Goal: Task Accomplishment & Management: Manage account settings

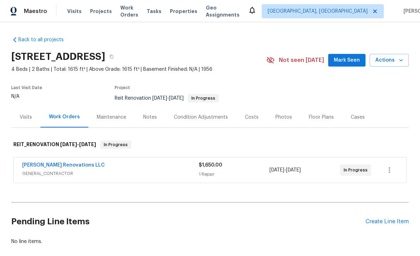
click at [138, 13] on span "Work Orders" at bounding box center [129, 11] width 18 height 14
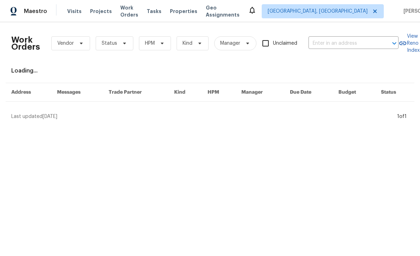
click at [337, 39] on input "text" at bounding box center [344, 43] width 70 height 11
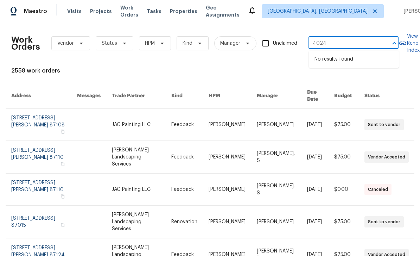
type input "4024"
click at [340, 12] on span "Albuquerque, NM" at bounding box center [318, 11] width 100 height 7
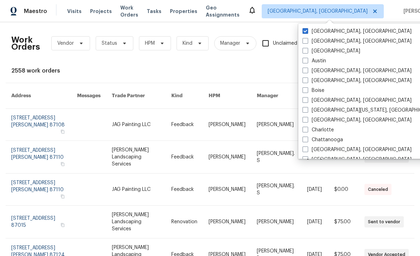
click at [319, 52] on label "[GEOGRAPHIC_DATA]" at bounding box center [332, 51] width 58 height 7
click at [307, 52] on input "[GEOGRAPHIC_DATA]" at bounding box center [305, 50] width 5 height 5
checkbox input "true"
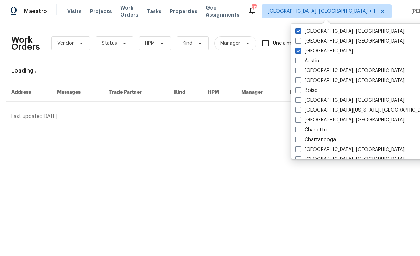
click at [372, 36] on div "Work Orders Vendor Status HPM Kind Manager Unclaimed ​" at bounding box center [204, 43] width 387 height 31
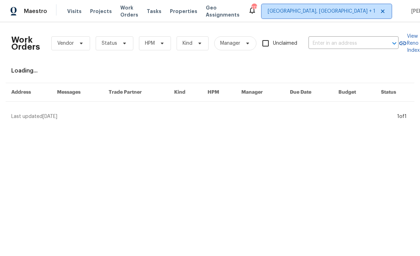
click at [334, 13] on span "Albuquerque, NM + 1" at bounding box center [322, 11] width 108 height 7
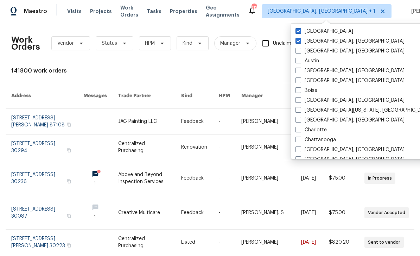
click at [319, 31] on label "[GEOGRAPHIC_DATA]" at bounding box center [325, 31] width 58 height 7
click at [300, 31] on input "[GEOGRAPHIC_DATA]" at bounding box center [298, 30] width 5 height 5
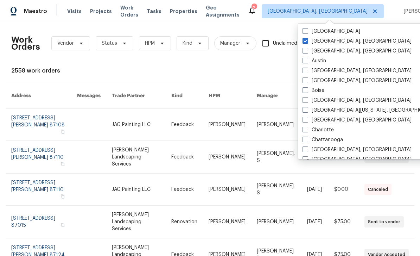
click at [310, 32] on label "[GEOGRAPHIC_DATA]" at bounding box center [332, 31] width 58 height 7
click at [307, 32] on input "[GEOGRAPHIC_DATA]" at bounding box center [305, 30] width 5 height 5
checkbox input "true"
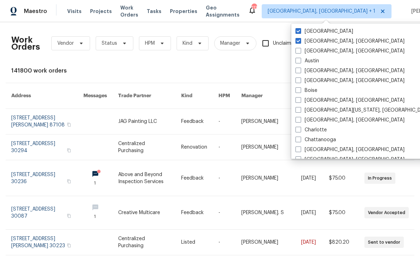
click at [311, 42] on label "Albuquerque, NM" at bounding box center [350, 41] width 109 height 7
click at [300, 42] on input "Albuquerque, NM" at bounding box center [298, 40] width 5 height 5
checkbox input "false"
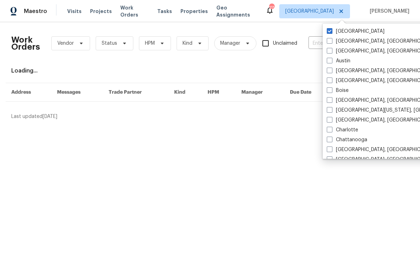
click at [313, 68] on div "Loading..." at bounding box center [210, 70] width 398 height 7
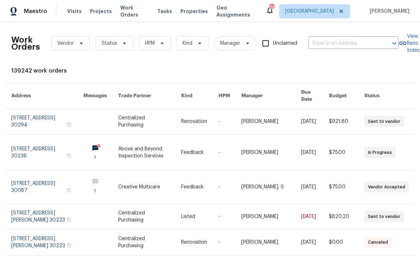
click at [323, 42] on input "text" at bounding box center [344, 43] width 70 height 11
type input "4024"
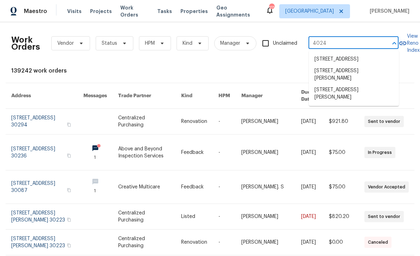
click at [374, 96] on li "4024 Waldrop Hills Dr, Decatur, GA 30034" at bounding box center [354, 93] width 90 height 19
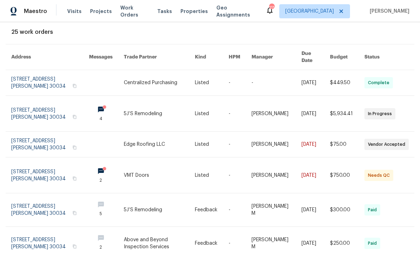
scroll to position [39, 0]
click at [34, 168] on link at bounding box center [50, 175] width 78 height 36
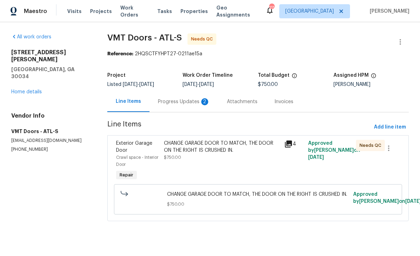
click at [286, 141] on icon at bounding box center [288, 143] width 7 height 7
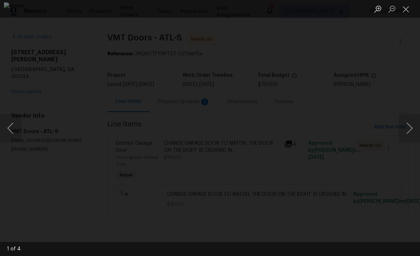
click at [406, 132] on button "Next image" at bounding box center [409, 128] width 21 height 28
click at [408, 130] on button "Next image" at bounding box center [409, 128] width 21 height 28
click at [410, 128] on button "Next image" at bounding box center [409, 128] width 21 height 28
click at [409, 129] on button "Next image" at bounding box center [409, 128] width 21 height 28
click at [408, 129] on button "Next image" at bounding box center [409, 128] width 21 height 28
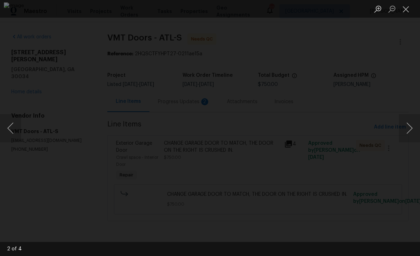
click at [409, 129] on button "Next image" at bounding box center [409, 128] width 21 height 28
click at [410, 129] on button "Next image" at bounding box center [409, 128] width 21 height 28
click at [409, 130] on button "Next image" at bounding box center [409, 128] width 21 height 28
click at [409, 9] on button "Close lightbox" at bounding box center [406, 9] width 14 height 12
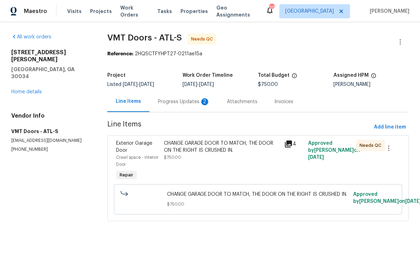
click at [196, 102] on div "Progress Updates 2" at bounding box center [184, 101] width 52 height 7
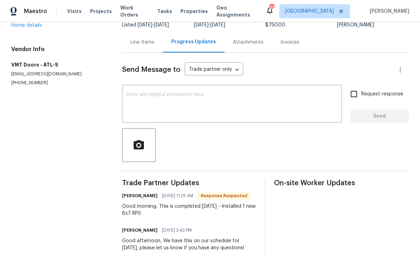
click at [137, 41] on div "Line Items" at bounding box center [143, 42] width 24 height 7
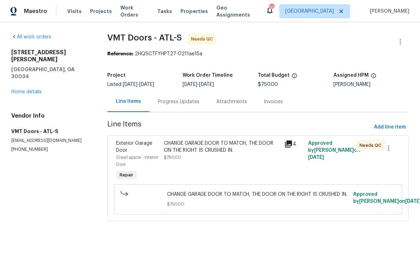
click at [246, 158] on div "CHANGE GARAGE DOOR TO MATCH, THE DOOR ON THE RIGHT IS CRUSHED IN. $750.00" at bounding box center [222, 150] width 116 height 21
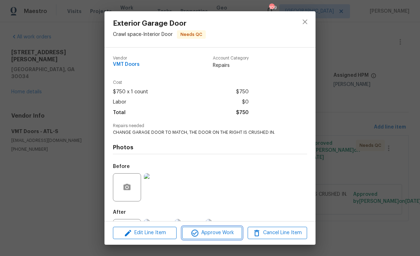
click at [232, 232] on span "Approve Work" at bounding box center [211, 232] width 55 height 9
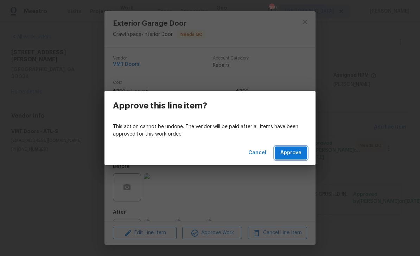
click at [300, 156] on span "Approve" at bounding box center [290, 153] width 21 height 9
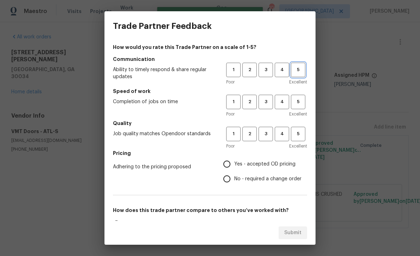
click at [298, 71] on span "5" at bounding box center [298, 70] width 13 height 8
click at [305, 98] on button "5" at bounding box center [298, 102] width 14 height 14
click at [310, 133] on div "How would you rate this Trade Partner on a scale of 1-5? Communication Ability …" at bounding box center [210, 131] width 211 height 180
click at [227, 166] on input "Yes - accepted OD pricing" at bounding box center [227, 164] width 15 height 15
radio input "true"
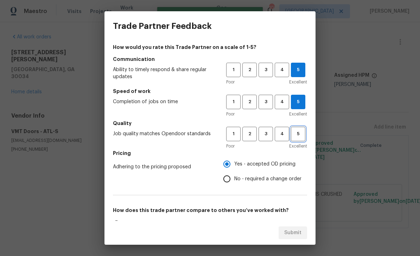
click at [305, 133] on button "5" at bounding box center [298, 134] width 14 height 14
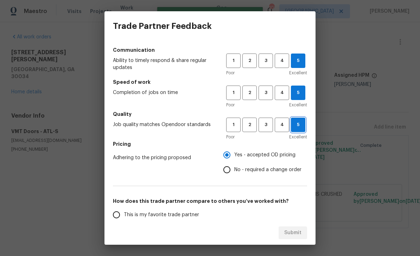
scroll to position [11, 0]
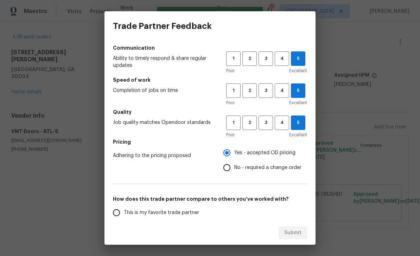
click at [121, 217] on input "This is my favorite trade partner" at bounding box center [116, 212] width 15 height 15
click at [299, 231] on span "Submit" at bounding box center [292, 232] width 17 height 9
radio input "true"
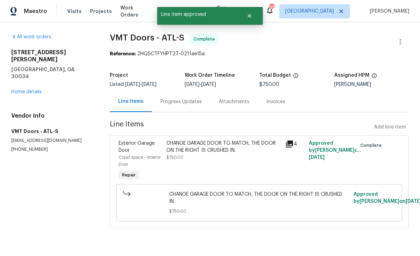
radio input "false"
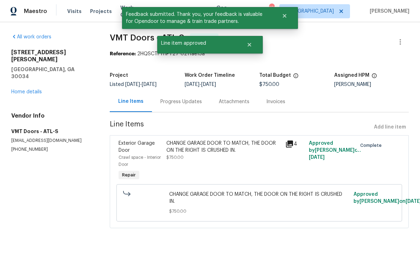
click at [27, 89] on link "Home details" at bounding box center [26, 91] width 31 height 5
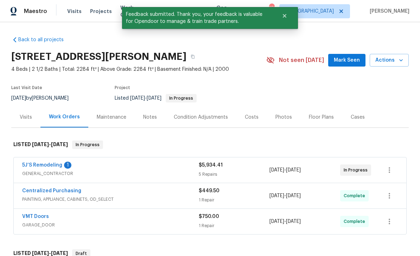
click at [36, 166] on link "5J’S Remodeling" at bounding box center [42, 165] width 40 height 5
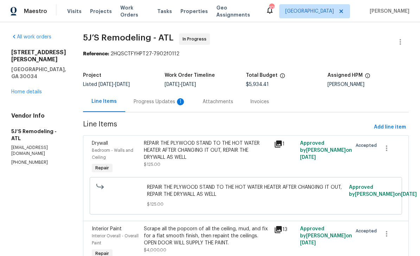
click at [173, 100] on div "Progress Updates 1" at bounding box center [160, 101] width 52 height 7
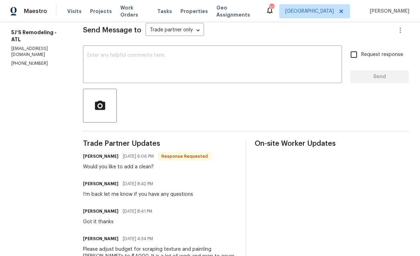
scroll to position [96, 0]
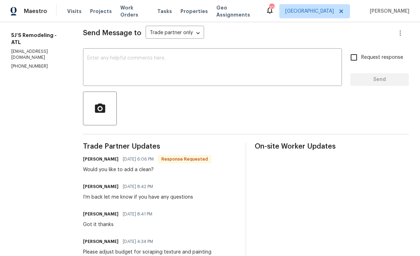
click at [325, 69] on textarea at bounding box center [212, 68] width 251 height 25
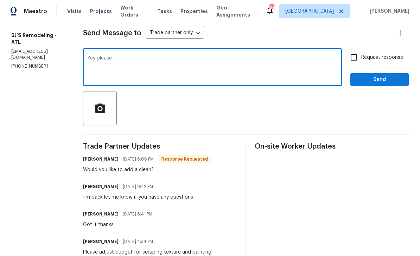
type textarea "Yes please"
click at [354, 56] on input "Request response" at bounding box center [354, 57] width 15 height 15
checkbox input "true"
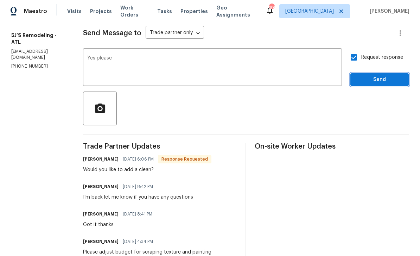
click at [379, 81] on span "Send" at bounding box center [379, 79] width 47 height 9
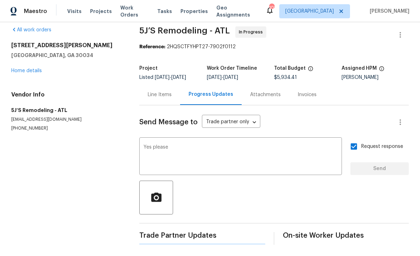
scroll to position [0, 0]
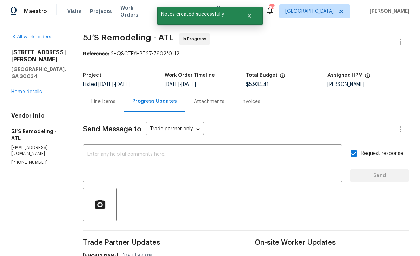
click at [105, 104] on div "Line Items" at bounding box center [104, 101] width 24 height 7
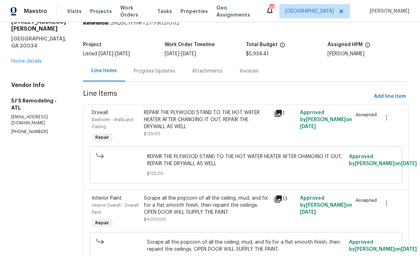
scroll to position [30, 0]
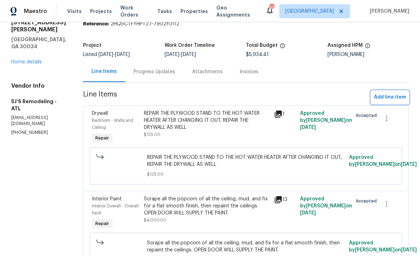
click at [391, 95] on span "Add line item" at bounding box center [390, 97] width 32 height 9
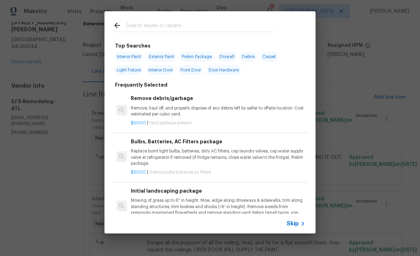
click at [272, 23] on input "text" at bounding box center [200, 26] width 149 height 11
type input "Initi"
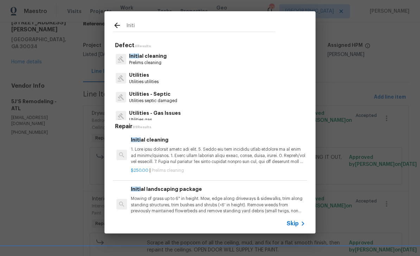
click at [164, 57] on p "Initi al cleaning" at bounding box center [148, 55] width 38 height 7
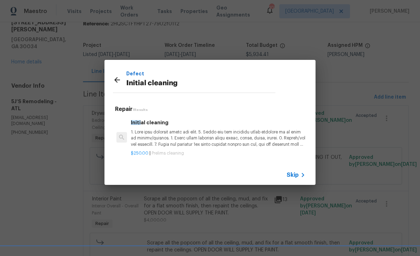
click at [215, 142] on p at bounding box center [218, 138] width 175 height 18
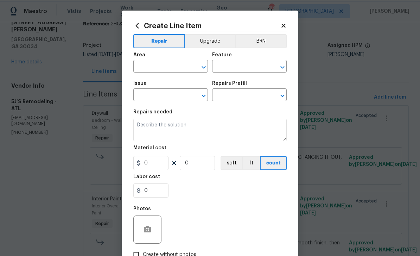
type input "Home Readiness Packages"
type input "Initial cleaning"
type input "Initial cleaning $250.00"
type textarea "1. Wipe down exterior doors and trim. 2. Clean out all exterior light fixtures …"
type input "250"
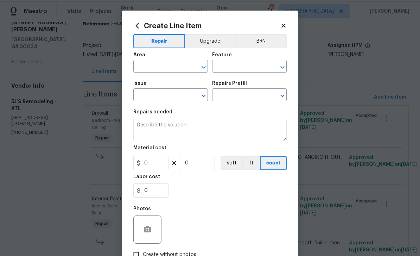
type input "1"
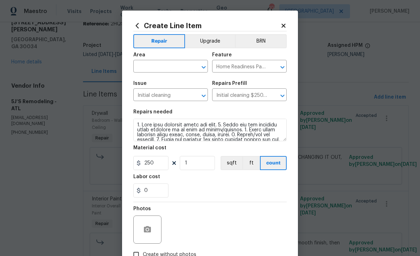
click at [173, 65] on input "text" at bounding box center [160, 67] width 55 height 11
type input "8"
click at [175, 96] on li "Interior Overall" at bounding box center [170, 95] width 75 height 12
type input "Interior Overall"
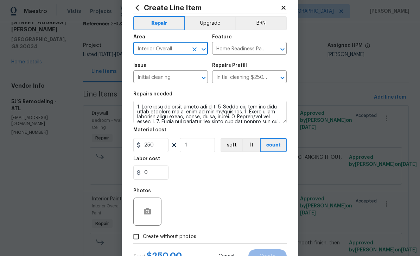
scroll to position [32, 0]
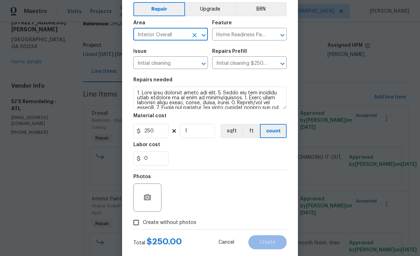
click at [136, 225] on input "Create without photos" at bounding box center [136, 222] width 13 height 13
checkbox input "true"
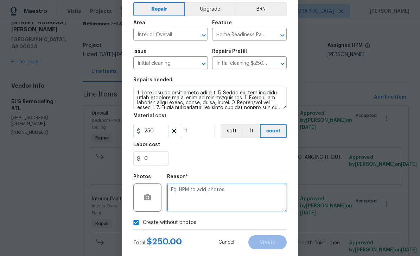
click at [219, 203] on textarea at bounding box center [227, 197] width 120 height 28
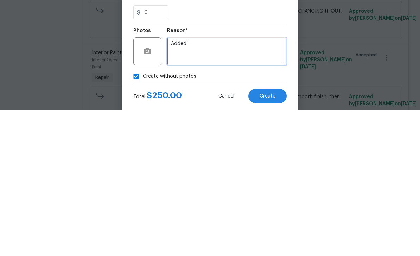
type textarea "Added"
click at [271, 240] on span "Create" at bounding box center [268, 242] width 16 height 5
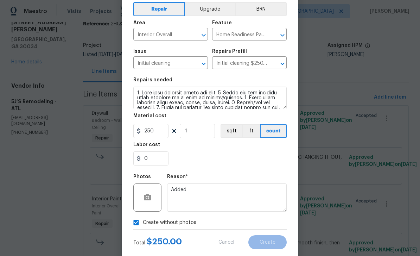
scroll to position [0, 0]
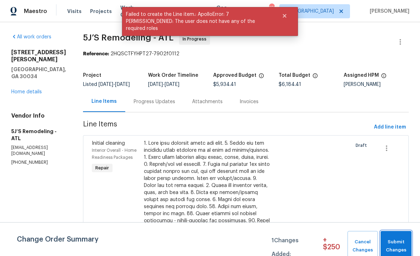
click at [399, 246] on span "Submit Changes" at bounding box center [396, 246] width 24 height 16
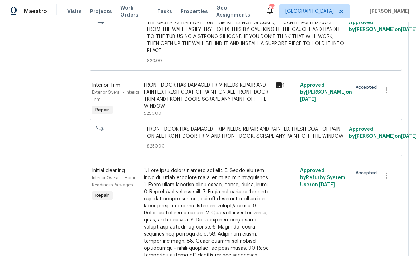
scroll to position [488, 0]
click at [281, 89] on icon at bounding box center [278, 85] width 7 height 7
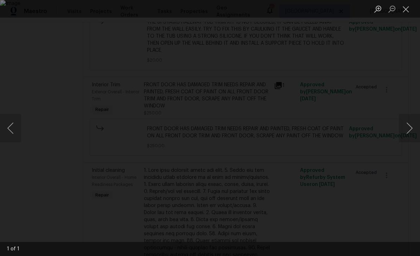
click at [408, 9] on button "Close lightbox" at bounding box center [406, 9] width 14 height 12
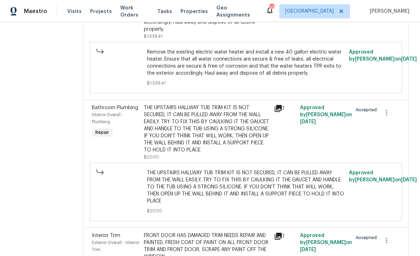
scroll to position [336, 0]
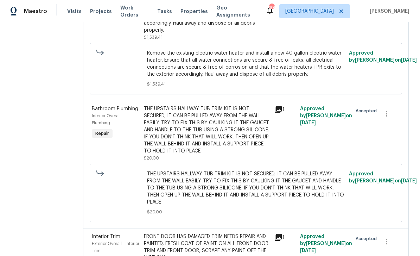
click at [280, 114] on icon at bounding box center [278, 109] width 8 height 8
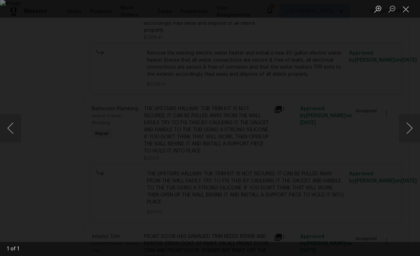
click at [407, 8] on button "Close lightbox" at bounding box center [406, 9] width 14 height 12
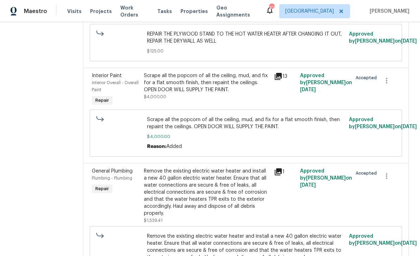
scroll to position [153, 0]
click at [279, 80] on icon at bounding box center [278, 76] width 7 height 7
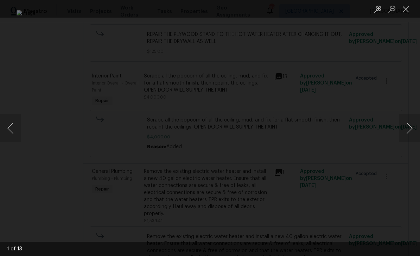
click at [407, 126] on button "Next image" at bounding box center [409, 128] width 21 height 28
click at [408, 129] on button "Next image" at bounding box center [409, 128] width 21 height 28
click at [408, 127] on button "Next image" at bounding box center [409, 128] width 21 height 28
click at [405, 11] on button "Close lightbox" at bounding box center [406, 9] width 14 height 12
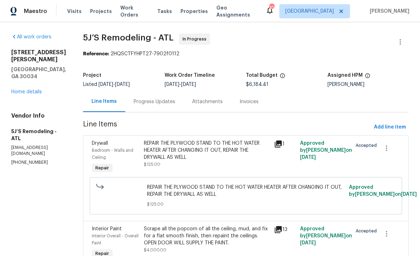
scroll to position [0, 0]
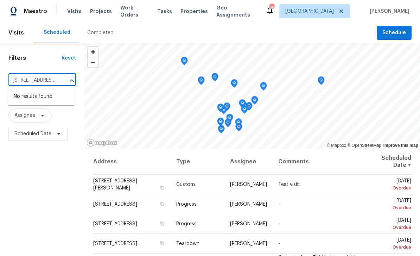
click at [53, 84] on input "4024 Waldrop Hills Dr Decatur, GA 30034" at bounding box center [32, 80] width 48 height 11
type input "4024 Waldrop Hills Dr"
click at [27, 103] on li "4024 Waldrop Hills Dr, Decatur, GA 30034" at bounding box center [41, 100] width 67 height 19
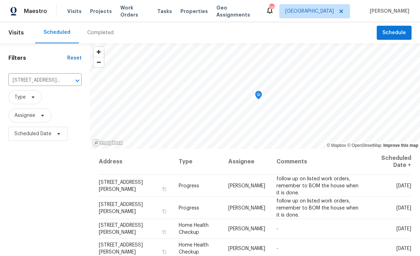
scroll to position [2, 0]
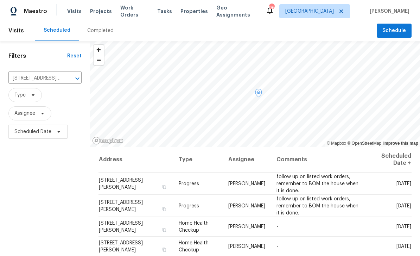
click at [0, 0] on icon at bounding box center [0, 0] width 0 height 0
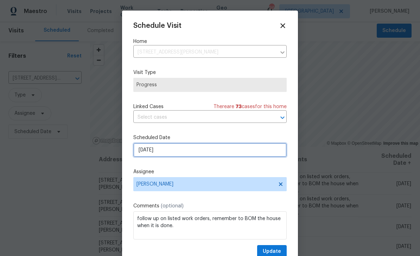
click at [257, 151] on input "[DATE]" at bounding box center [209, 150] width 153 height 14
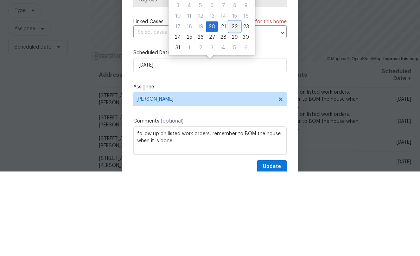
click at [233, 106] on div "22" at bounding box center [234, 111] width 11 height 10
type input "[DATE]"
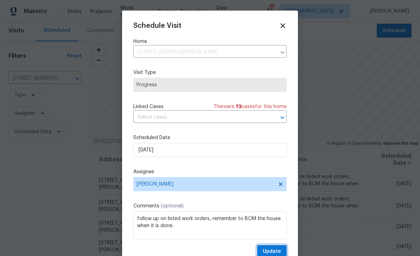
click at [277, 247] on button "Update" at bounding box center [272, 251] width 30 height 13
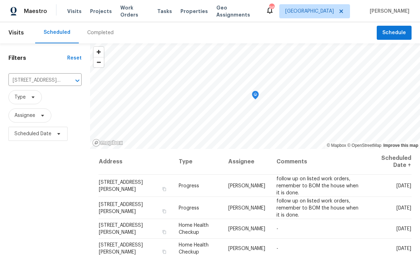
scroll to position [-1, 0]
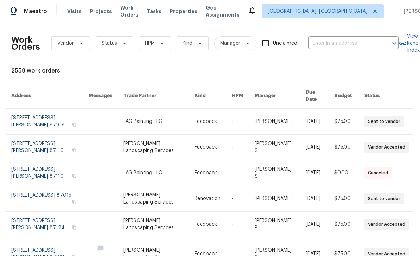
click at [333, 42] on input "text" at bounding box center [344, 43] width 70 height 11
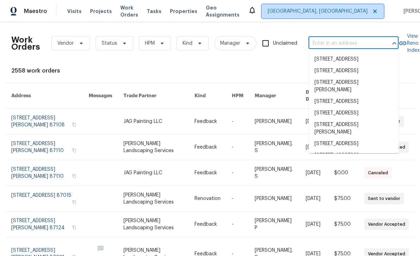
click at [326, 12] on span "[GEOGRAPHIC_DATA], [GEOGRAPHIC_DATA]" at bounding box center [318, 11] width 100 height 7
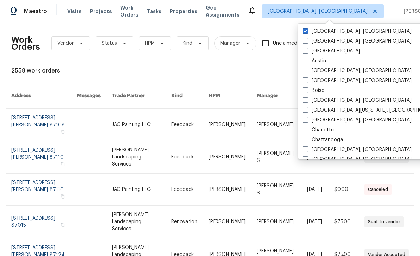
click at [326, 31] on label "[GEOGRAPHIC_DATA], [GEOGRAPHIC_DATA]" at bounding box center [357, 31] width 109 height 7
click at [307, 31] on input "[GEOGRAPHIC_DATA], [GEOGRAPHIC_DATA]" at bounding box center [305, 30] width 5 height 5
checkbox input "true"
click at [308, 52] on span at bounding box center [306, 51] width 6 height 6
click at [307, 52] on input "[GEOGRAPHIC_DATA]" at bounding box center [305, 50] width 5 height 5
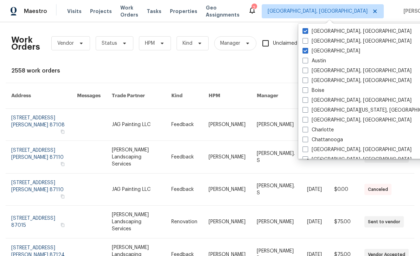
checkbox input "true"
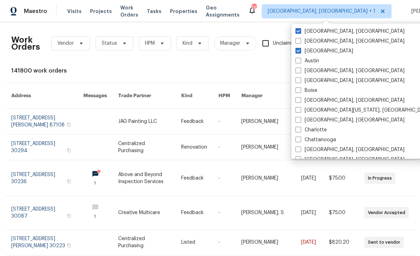
click at [299, 33] on span at bounding box center [299, 31] width 6 height 6
click at [299, 32] on input "[GEOGRAPHIC_DATA], [GEOGRAPHIC_DATA]" at bounding box center [298, 30] width 5 height 5
checkbox input "false"
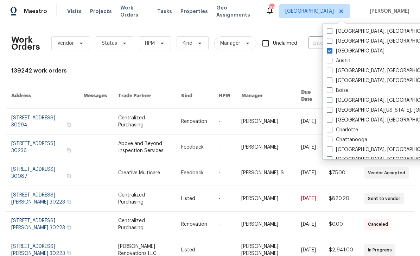
click at [307, 62] on div "Work Orders Vendor Status HPM Kind Manager Unclaimed ​ View Reno Index 139242 w…" at bounding box center [210, 206] width 398 height 356
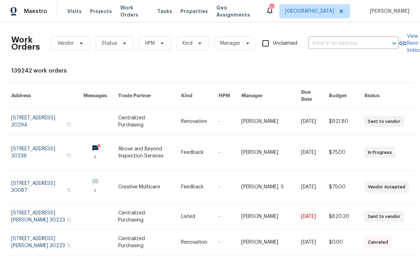
click at [328, 44] on input "text" at bounding box center [344, 43] width 70 height 11
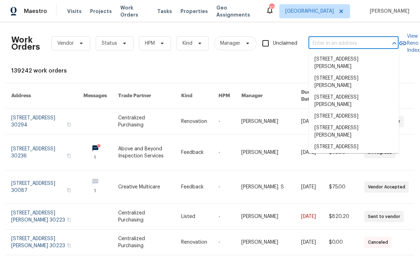
click at [328, 45] on input "text" at bounding box center [344, 43] width 70 height 11
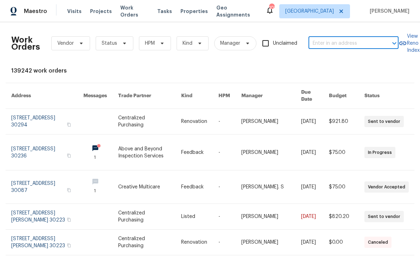
paste input "1909 Meadow Ln, Decatur, GA 30032"
type input "1909 Meadow Ln, Decatur, GA 30032"
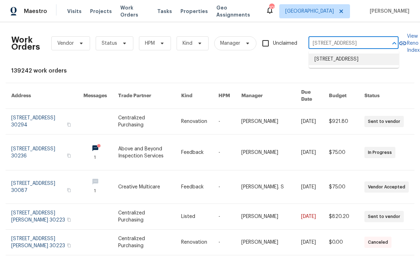
click at [367, 59] on li "1909 Meadow Ln, Decatur, GA 30032" at bounding box center [354, 59] width 90 height 12
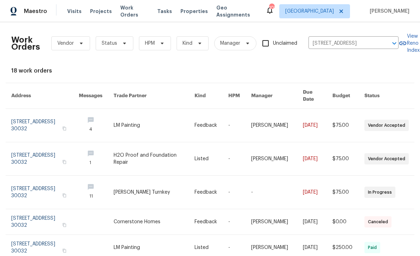
click at [36, 146] on link at bounding box center [45, 158] width 68 height 33
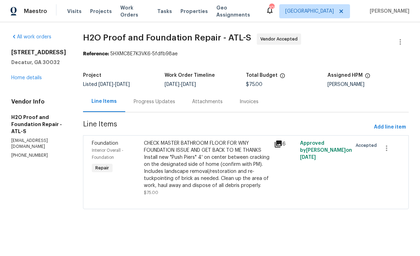
click at [189, 106] on div "Attachments" at bounding box center [208, 101] width 48 height 21
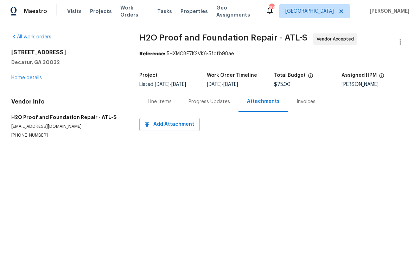
click at [145, 106] on div "Line Items" at bounding box center [159, 101] width 41 height 21
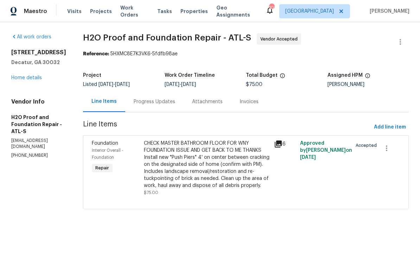
click at [145, 108] on div "Progress Updates" at bounding box center [154, 101] width 58 height 21
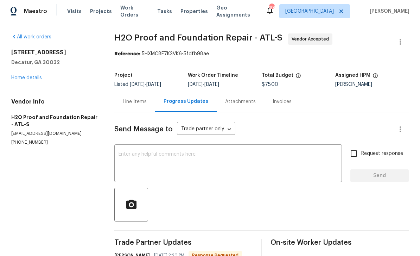
click at [28, 75] on link "Home details" at bounding box center [26, 77] width 31 height 5
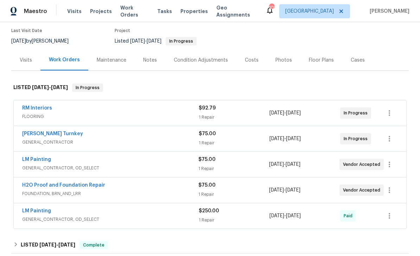
scroll to position [59, 0]
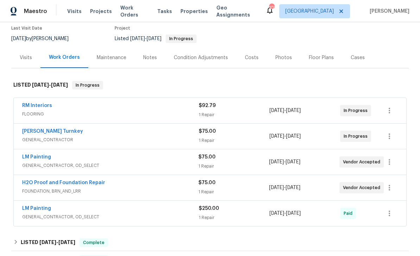
click at [33, 154] on link "LM Painting" at bounding box center [36, 156] width 29 height 5
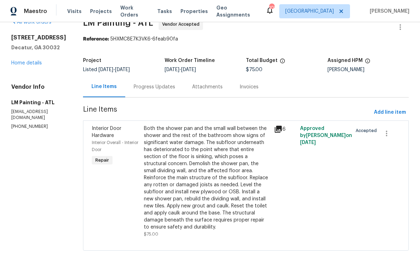
scroll to position [14, 0]
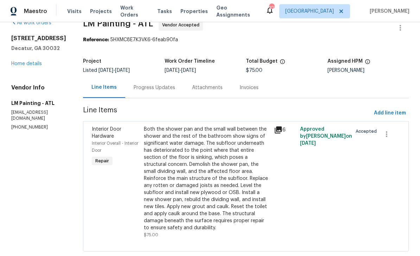
click at [24, 63] on link "Home details" at bounding box center [26, 63] width 31 height 5
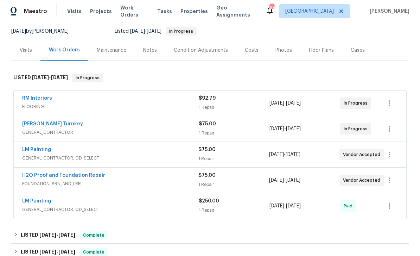
scroll to position [68, 0]
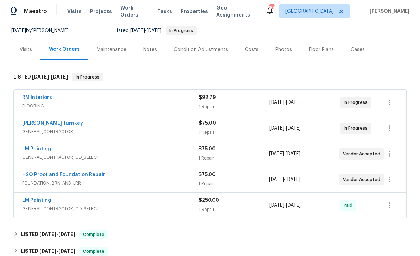
click at [36, 173] on link "H2O Proof and Foundation Repair" at bounding box center [63, 174] width 83 height 5
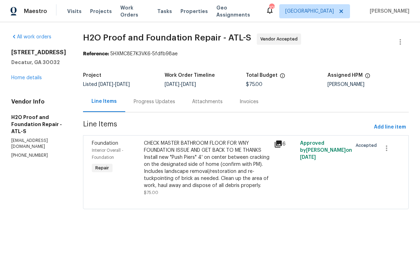
click at [275, 143] on icon at bounding box center [278, 143] width 7 height 7
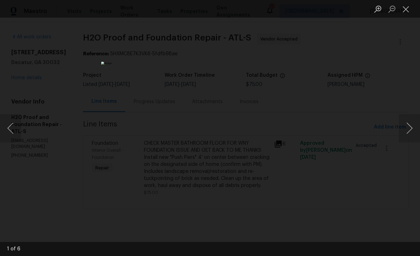
click at [409, 126] on button "Next image" at bounding box center [409, 128] width 21 height 28
click at [411, 129] on button "Next image" at bounding box center [409, 128] width 21 height 28
click at [410, 133] on button "Next image" at bounding box center [409, 128] width 21 height 28
click at [411, 133] on button "Next image" at bounding box center [409, 128] width 21 height 28
click at [414, 132] on button "Next image" at bounding box center [409, 128] width 21 height 28
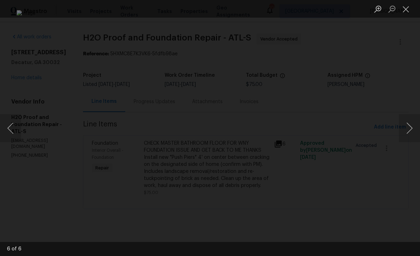
click at [410, 130] on button "Next image" at bounding box center [409, 128] width 21 height 28
click at [411, 131] on button "Next image" at bounding box center [409, 128] width 21 height 28
click at [405, 10] on button "Close lightbox" at bounding box center [406, 9] width 14 height 12
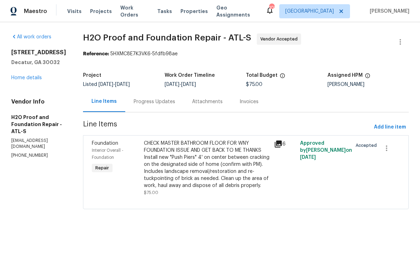
click at [24, 80] on link "Home details" at bounding box center [26, 77] width 31 height 5
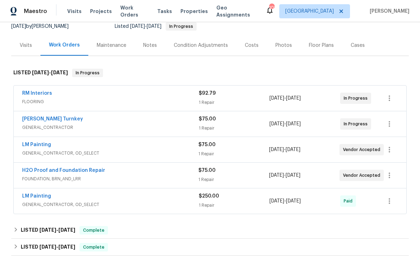
scroll to position [75, 0]
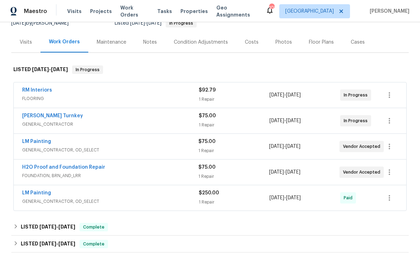
click at [32, 143] on link "LM Painting" at bounding box center [36, 141] width 29 height 5
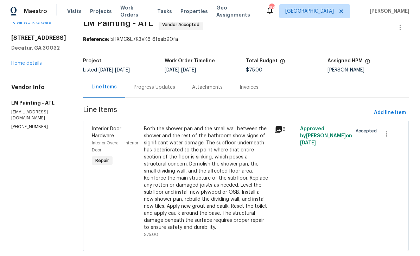
scroll to position [14, 0]
click at [182, 92] on div "Progress Updates" at bounding box center [154, 87] width 58 height 21
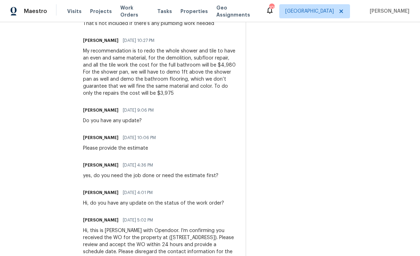
scroll to position [687, 0]
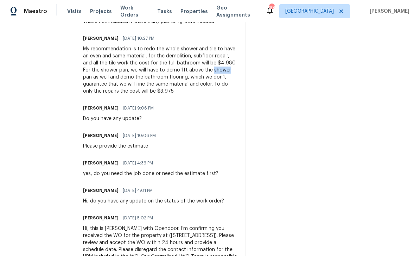
click at [157, 95] on div "My recommendation is to redo the whole shower and tile to have an even and same…" at bounding box center [160, 69] width 154 height 49
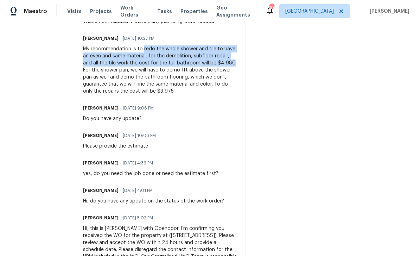
copy div "redo the whole shower and tile to have an even and same material, for the demol…"
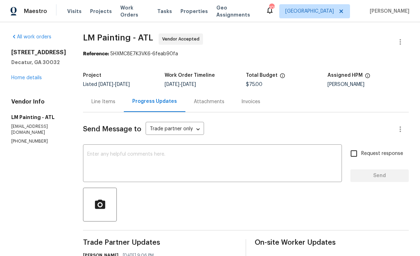
scroll to position [0, 0]
click at [124, 106] on div "Line Items" at bounding box center [103, 101] width 41 height 21
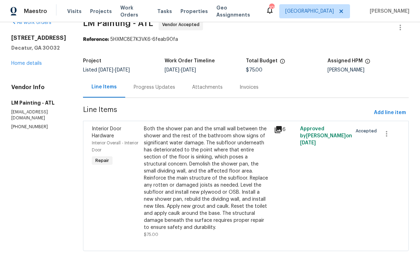
scroll to position [14, 0]
click at [256, 173] on div "Both the shower pan and the small wall between the shower and the rest of the b…" at bounding box center [207, 179] width 126 height 106
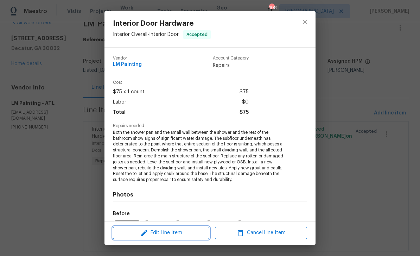
click at [191, 234] on span "Edit Line Item" at bounding box center [161, 232] width 92 height 9
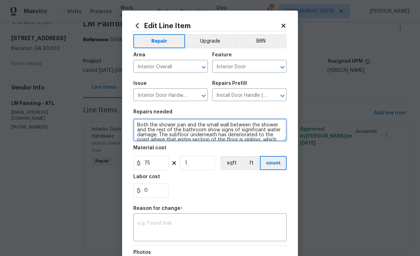
click at [138, 128] on textarea "Both the shower pan and the small wall between the shower and the rest of the b…" at bounding box center [209, 130] width 153 height 23
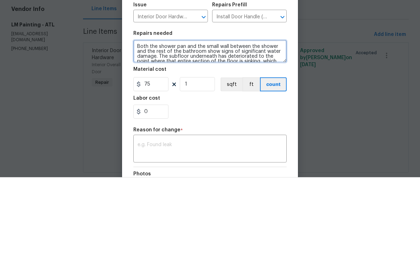
click at [138, 119] on textarea "Both the shower pan and the small wall between the shower and the rest of the b…" at bounding box center [209, 130] width 153 height 23
paste textarea "redo the whole shower and tile to have an even and same material, for the demol…"
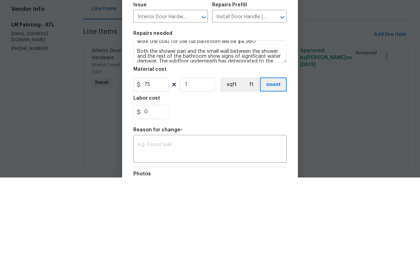
scroll to position [23, 0]
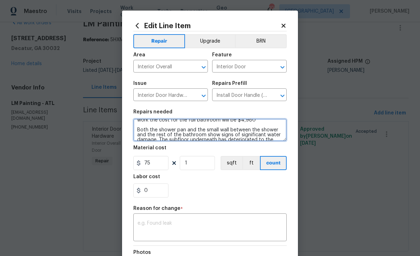
type textarea "redo the whole shower and tile to have an even and same material, for the demol…"
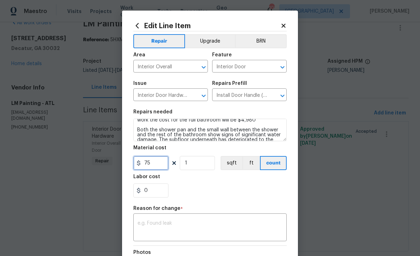
click at [160, 166] on input "75" at bounding box center [150, 163] width 35 height 14
type input "4980"
click at [275, 222] on textarea at bounding box center [210, 228] width 145 height 15
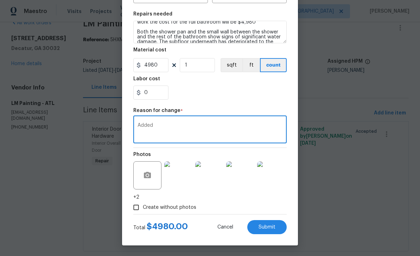
scroll to position [99, 0]
type textarea "Added"
click at [273, 229] on span "Submit" at bounding box center [267, 227] width 17 height 5
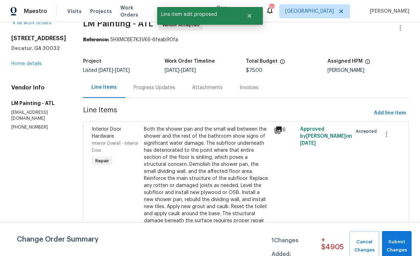
scroll to position [0, 0]
click at [400, 247] on span "Submit Changes" at bounding box center [397, 246] width 23 height 16
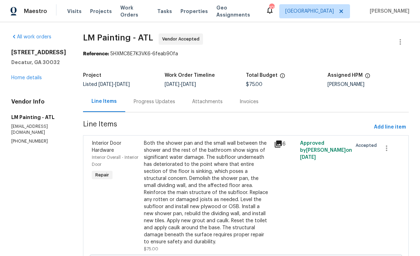
click at [167, 107] on div "Progress Updates" at bounding box center [154, 101] width 58 height 21
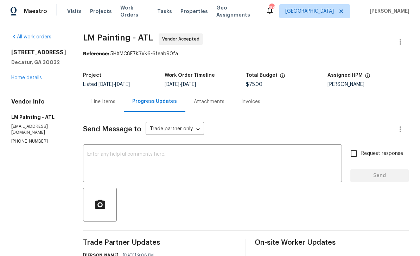
click at [310, 162] on textarea at bounding box center [212, 164] width 251 height 25
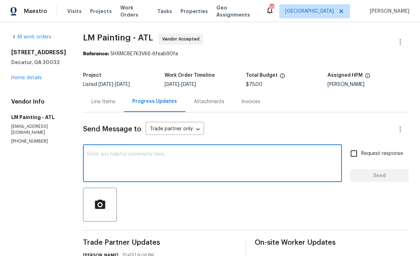
click at [34, 77] on link "Home details" at bounding box center [26, 77] width 31 height 5
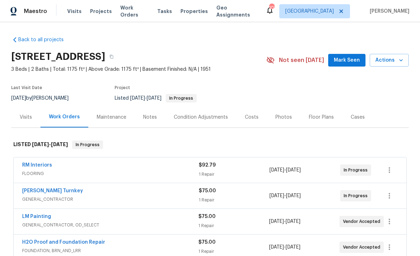
click at [135, 11] on span "Work Orders" at bounding box center [134, 11] width 29 height 14
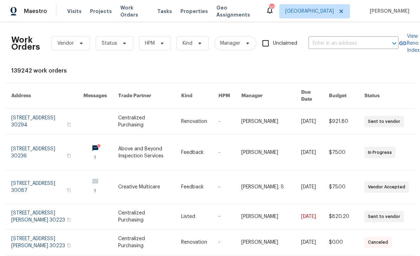
click at [329, 38] on input "text" at bounding box center [344, 43] width 70 height 11
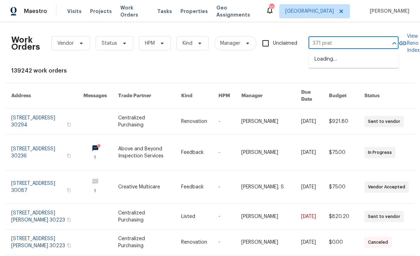
type input "371 pratt"
click at [376, 62] on li "371 Pratt Dr SE Unit 203, Atlanta, GA 30315" at bounding box center [354, 62] width 90 height 19
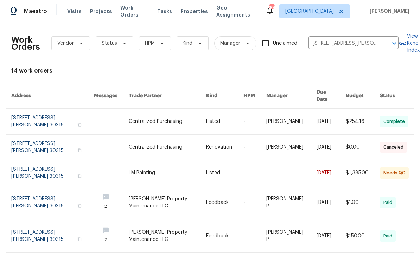
click at [70, 166] on link at bounding box center [52, 172] width 83 height 25
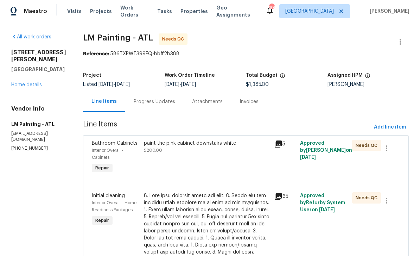
click at [228, 152] on div "paint the pink cabinet downstairs white $200.00" at bounding box center [207, 147] width 126 height 14
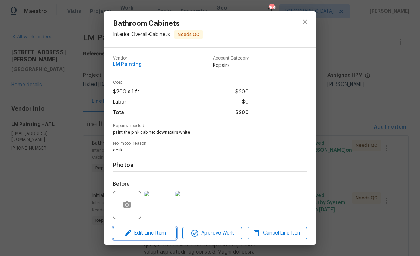
click at [159, 233] on span "Edit Line Item" at bounding box center [144, 233] width 59 height 9
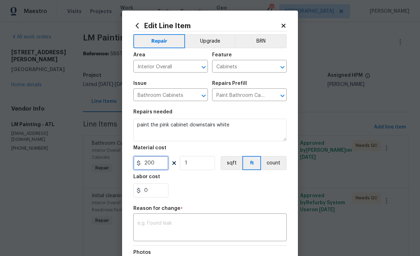
click at [163, 165] on input "200" at bounding box center [150, 163] width 35 height 14
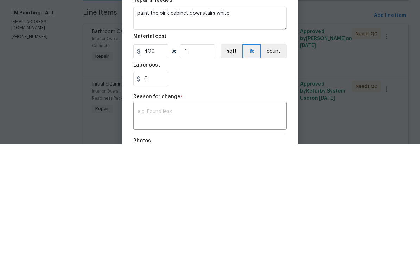
scroll to position [23, 0]
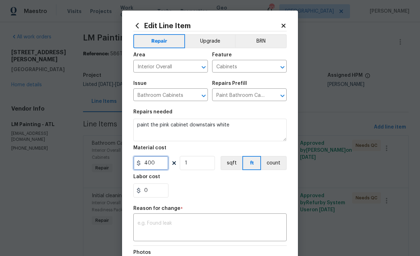
type input "400"
click at [241, 224] on textarea at bounding box center [210, 228] width 145 height 15
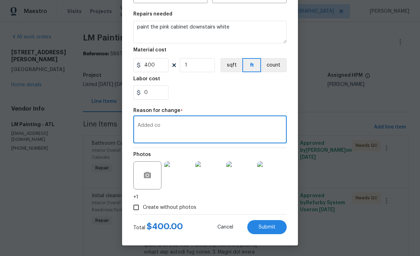
scroll to position [99, 0]
type textarea "Added co"
click at [274, 228] on span "Submit" at bounding box center [267, 227] width 17 height 5
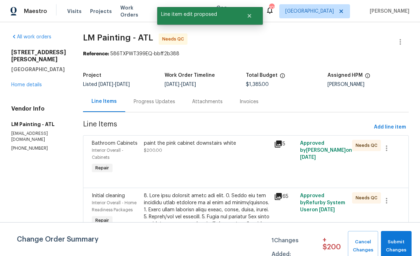
scroll to position [0, 0]
click at [402, 243] on span "Submit Changes" at bounding box center [397, 246] width 24 height 16
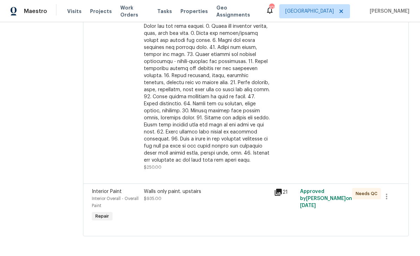
scroll to position [249, 0]
click at [226, 202] on div "Walls only paint. upstairs $935.00" at bounding box center [207, 195] width 126 height 14
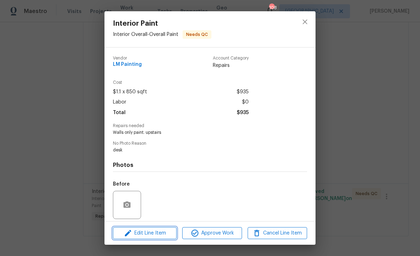
click at [159, 233] on span "Edit Line Item" at bounding box center [144, 233] width 59 height 9
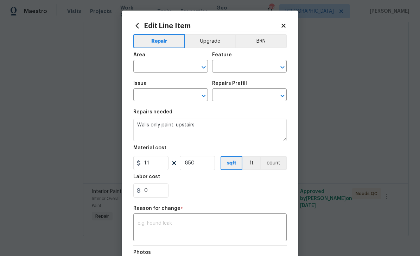
type input "Interior Overall"
type input "Overall Paint"
type input "Interior Paint"
type input "Partial Interior Paint LABOR ONLY $1.50"
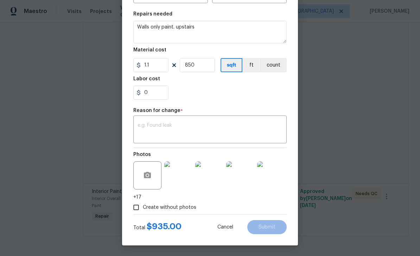
scroll to position [99, 0]
click at [159, 64] on input "1.1" at bounding box center [150, 65] width 35 height 14
type input "1285"
click at [202, 62] on input "850" at bounding box center [197, 65] width 35 height 14
click at [209, 69] on input "850" at bounding box center [197, 65] width 35 height 14
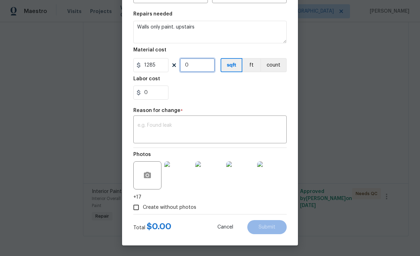
type input "1"
click at [246, 126] on textarea at bounding box center [210, 130] width 145 height 15
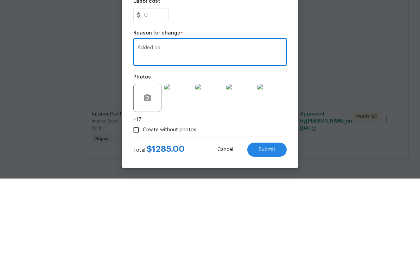
scroll to position [23, 0]
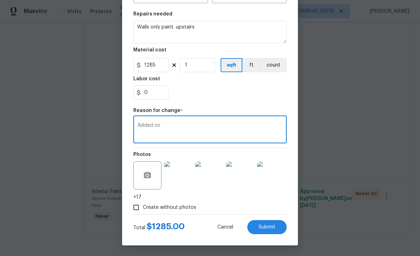
type textarea "Added co"
click at [274, 226] on span "Submit" at bounding box center [267, 227] width 17 height 5
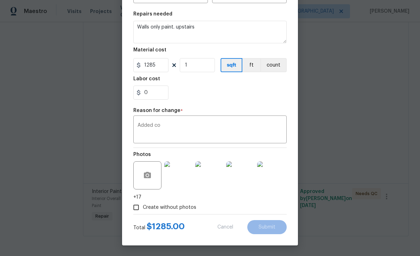
type input "850"
type input "1.1"
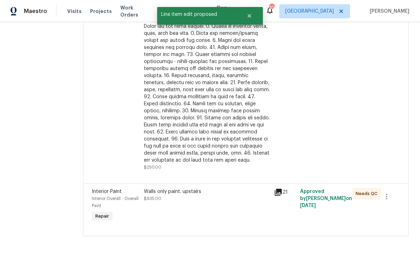
scroll to position [0, 0]
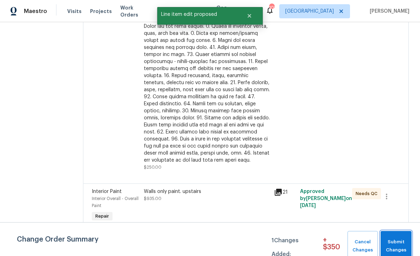
click at [402, 233] on button "Submit Changes" at bounding box center [396, 246] width 31 height 30
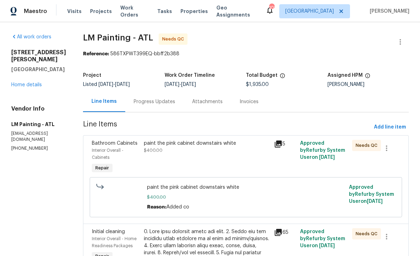
click at [213, 150] on div "paint the pink cabinet downstairs white $400.00" at bounding box center [207, 147] width 126 height 14
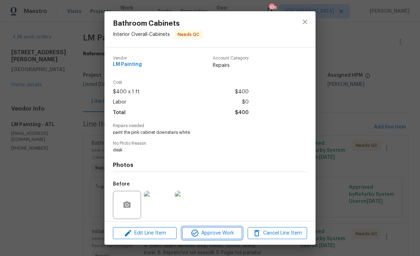
click at [221, 236] on span "Approve Work" at bounding box center [211, 233] width 55 height 9
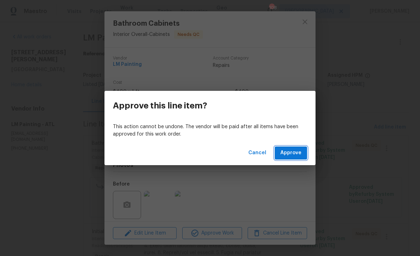
click at [296, 154] on span "Approve" at bounding box center [290, 153] width 21 height 9
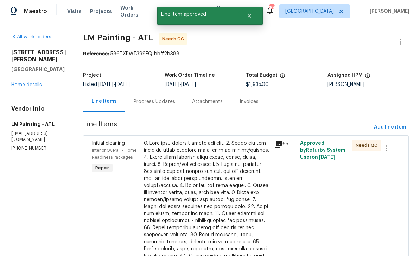
click at [243, 181] on div at bounding box center [207, 235] width 126 height 190
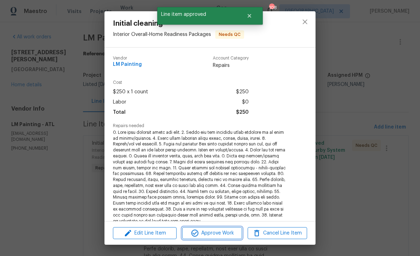
click at [234, 232] on span "Approve Work" at bounding box center [211, 233] width 55 height 9
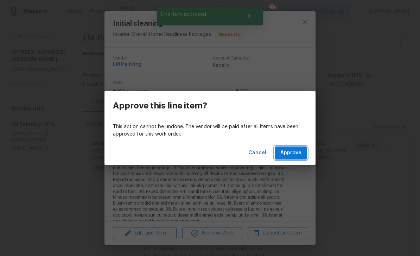
click at [298, 154] on span "Approve" at bounding box center [290, 153] width 21 height 9
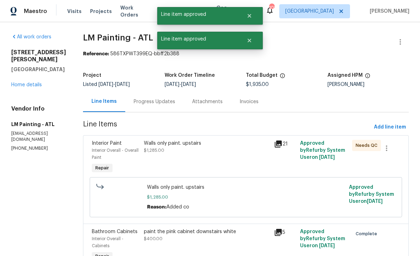
click at [247, 154] on div "Walls only paint. upstairs $1,285.00" at bounding box center [207, 157] width 130 height 39
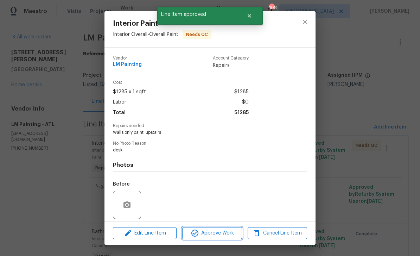
click at [232, 232] on span "Approve Work" at bounding box center [211, 233] width 55 height 9
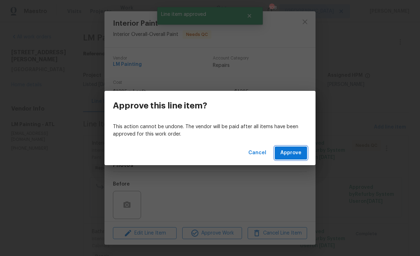
click at [297, 152] on span "Approve" at bounding box center [290, 153] width 21 height 9
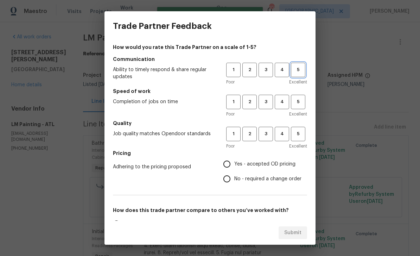
click at [297, 69] on span "5" at bounding box center [298, 70] width 13 height 8
click at [300, 107] on button "5" at bounding box center [298, 102] width 14 height 14
click at [303, 133] on span "5" at bounding box center [298, 134] width 13 height 8
click at [229, 167] on input "Yes - accepted OD pricing" at bounding box center [227, 164] width 15 height 15
radio input "true"
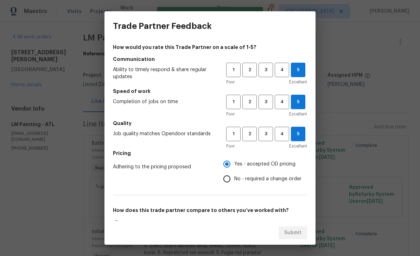
scroll to position [16, 0]
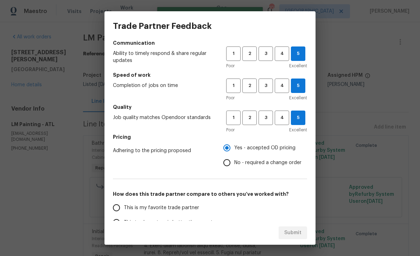
click at [118, 211] on input "This is my favorite trade partner" at bounding box center [116, 207] width 15 height 15
click at [300, 233] on span "Submit" at bounding box center [292, 232] width 17 height 9
radio input "true"
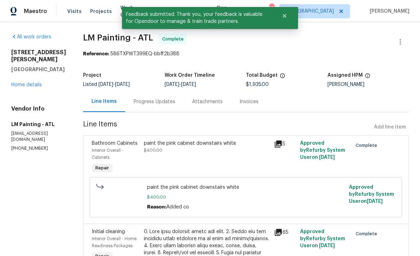
click at [121, 10] on span "Work Orders" at bounding box center [134, 11] width 29 height 14
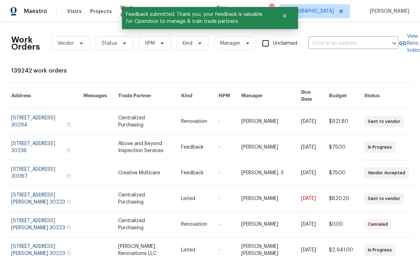
click at [334, 41] on input "text" at bounding box center [344, 43] width 70 height 11
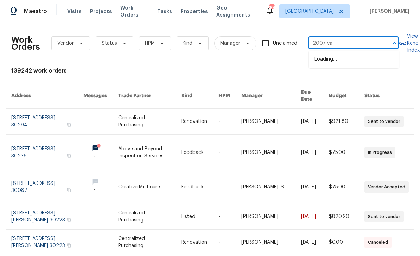
type input "2007 var"
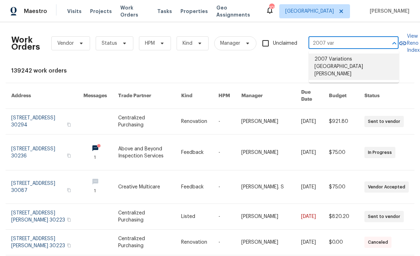
click at [363, 62] on li "2007 Variations [GEOGRAPHIC_DATA][PERSON_NAME]" at bounding box center [354, 66] width 90 height 26
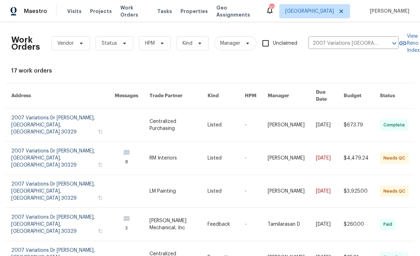
click at [61, 141] on link at bounding box center [62, 157] width 103 height 33
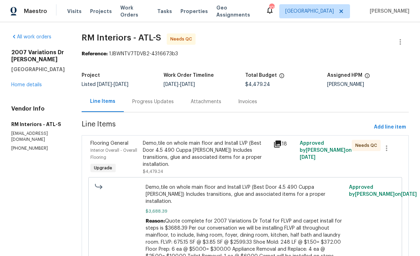
click at [157, 100] on div "Progress Updates" at bounding box center [153, 101] width 42 height 7
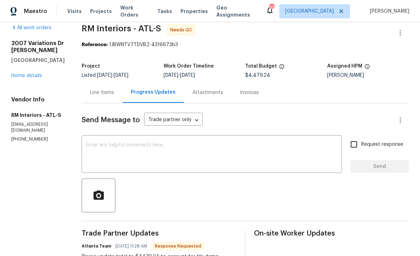
scroll to position [9, 0]
click at [101, 89] on div "Line Items" at bounding box center [102, 92] width 24 height 7
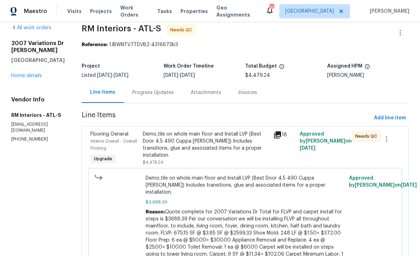
click at [225, 145] on div "Demo,tile on whole main floor and Install LVP (Best Door 4.5 490 Cuppa [PERSON_…" at bounding box center [206, 145] width 127 height 28
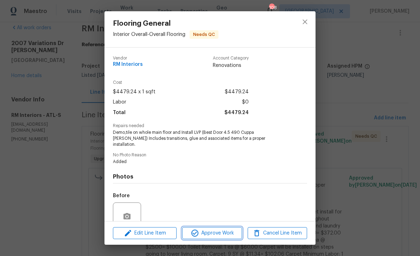
click at [229, 236] on span "Approve Work" at bounding box center [211, 233] width 55 height 9
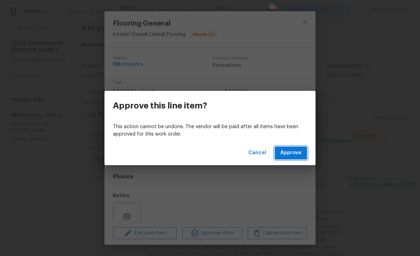
click at [296, 157] on button "Approve" at bounding box center [291, 152] width 32 height 13
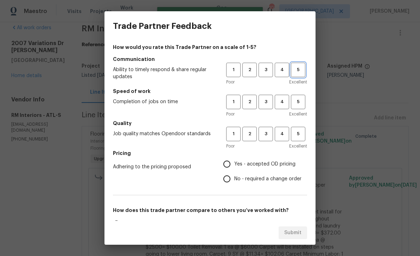
click at [302, 69] on span "5" at bounding box center [298, 70] width 13 height 8
click at [301, 106] on button "5" at bounding box center [298, 102] width 14 height 14
click at [303, 140] on button "5" at bounding box center [298, 134] width 14 height 14
click at [225, 168] on input "Yes - accepted OD pricing" at bounding box center [227, 164] width 15 height 15
radio input "true"
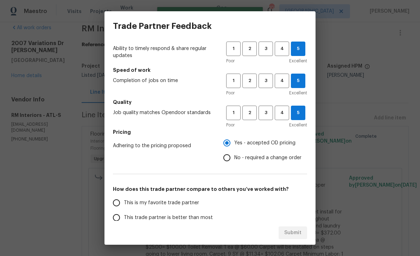
scroll to position [26, 0]
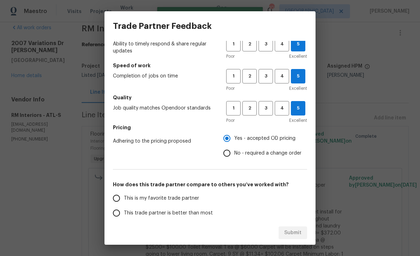
click at [114, 199] on input "This is my favorite trade partner" at bounding box center [116, 198] width 15 height 15
click at [295, 234] on span "Submit" at bounding box center [292, 232] width 17 height 9
radio input "true"
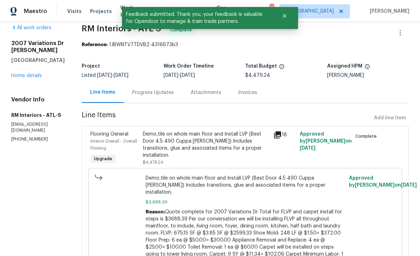
click at [33, 75] on link "Home details" at bounding box center [26, 75] width 31 height 5
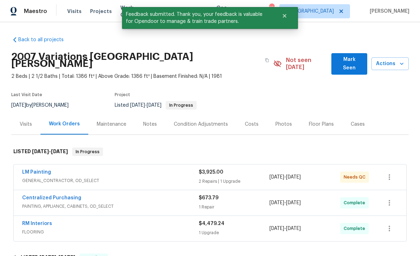
click at [40, 170] on link "LM Painting" at bounding box center [36, 172] width 29 height 5
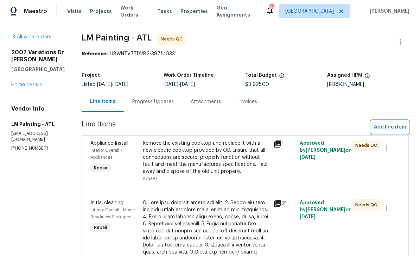
click at [391, 129] on span "Add line item" at bounding box center [390, 127] width 32 height 9
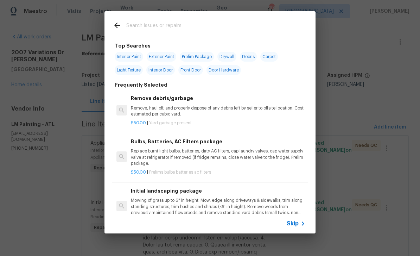
click at [168, 24] on input "text" at bounding box center [200, 26] width 149 height 11
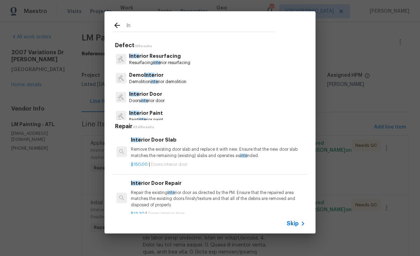
type input "I"
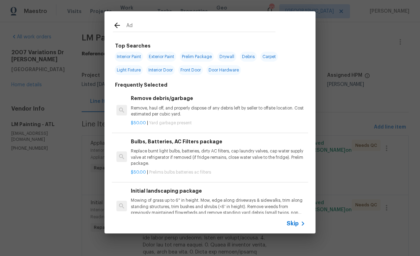
type input "Add"
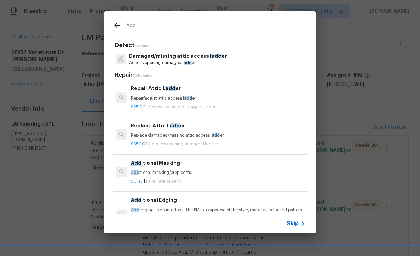
click at [298, 225] on span "Skip" at bounding box center [293, 223] width 12 height 7
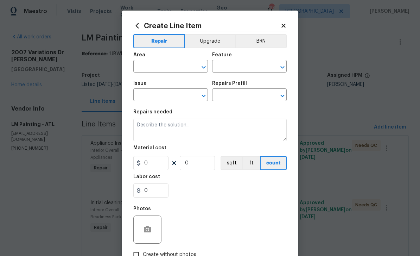
click at [170, 67] on input "text" at bounding box center [160, 67] width 55 height 11
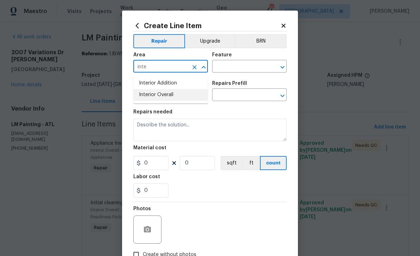
click at [174, 91] on li "Interior Overall" at bounding box center [170, 95] width 75 height 12
type input "Interior Overall"
click at [240, 66] on input "text" at bounding box center [239, 67] width 55 height 11
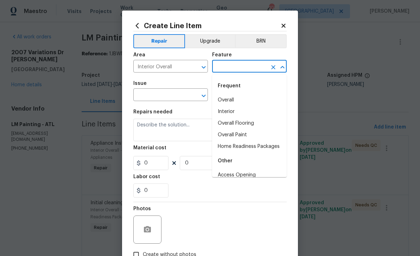
click at [222, 36] on button "Upgrade" at bounding box center [210, 41] width 50 height 14
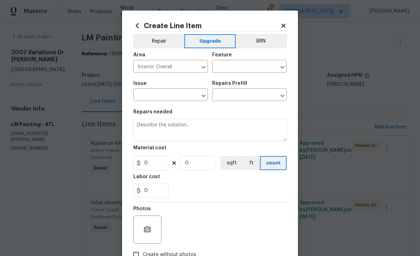
click at [233, 66] on input "text" at bounding box center [239, 67] width 55 height 11
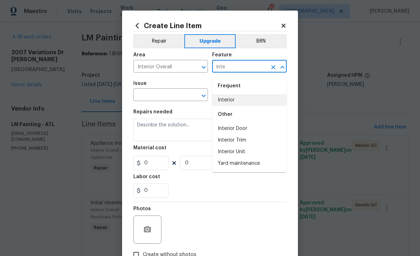
click at [243, 96] on li "Interior" at bounding box center [249, 100] width 75 height 12
type input "Interior"
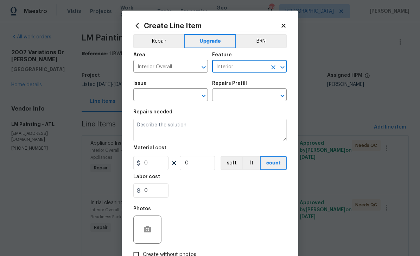
click at [163, 89] on div "Issue" at bounding box center [170, 85] width 75 height 9
click at [164, 92] on input "text" at bounding box center [160, 95] width 55 height 11
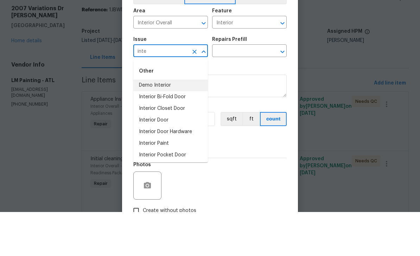
click at [172, 124] on li "Demo Interior" at bounding box center [170, 130] width 75 height 12
type input "Demo Interior"
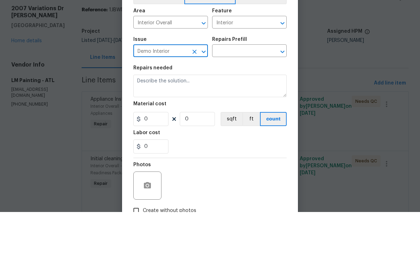
click at [233, 90] on input "text" at bounding box center [239, 95] width 55 height 11
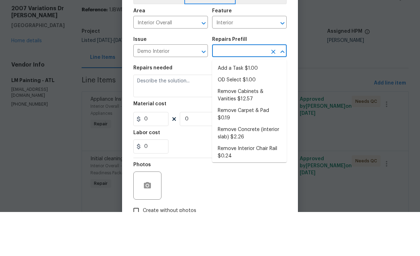
click at [254, 107] on li "Add a Task $1.00" at bounding box center [249, 113] width 75 height 12
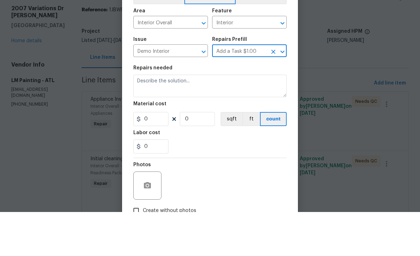
type input "Add a Task $1.00"
type input "Demolition"
type textarea "HPM to detail"
type input "1"
type input "Add a Task $1.00"
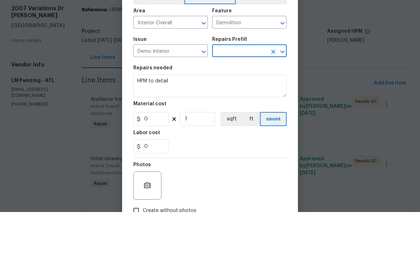
type input "1"
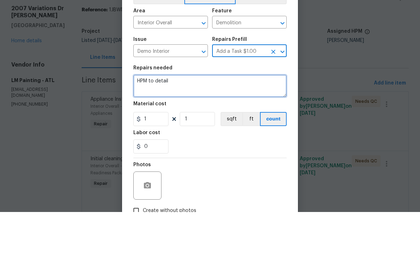
click at [181, 119] on textarea "HPM to detail" at bounding box center [209, 130] width 153 height 23
type textarea "H"
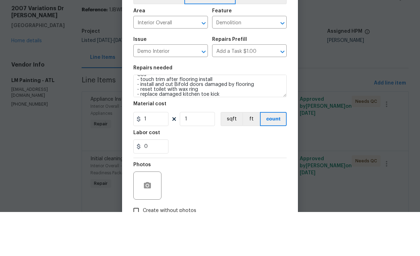
scroll to position [23, 0]
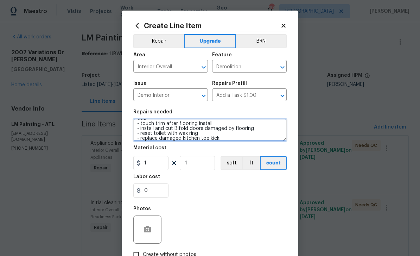
type textarea "Cos - touch trim after flooring install - install and cut Bifold doors damaged …"
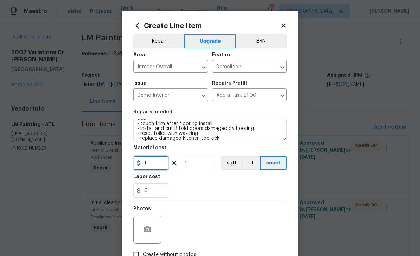
click at [159, 164] on input "1" at bounding box center [150, 163] width 35 height 14
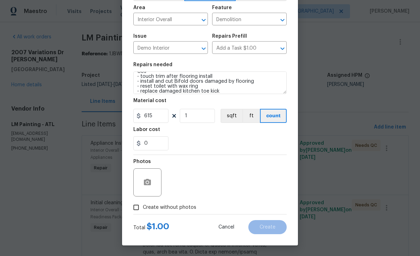
scroll to position [49, 0]
type input "615"
click at [139, 208] on input "Create without photos" at bounding box center [136, 207] width 13 height 13
checkbox input "true"
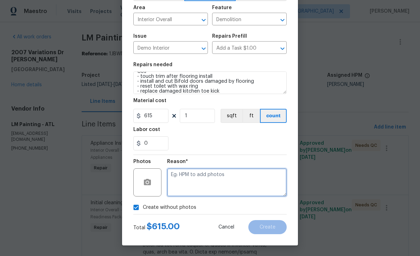
click at [219, 185] on textarea at bounding box center [227, 182] width 120 height 28
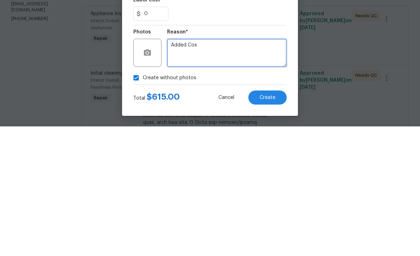
type textarea "Added Cos"
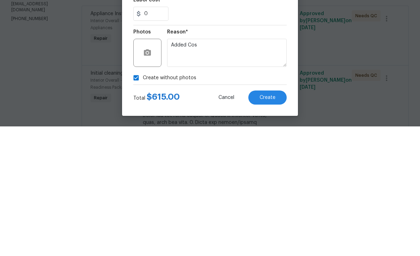
click at [273, 225] on span "Create" at bounding box center [268, 227] width 16 height 5
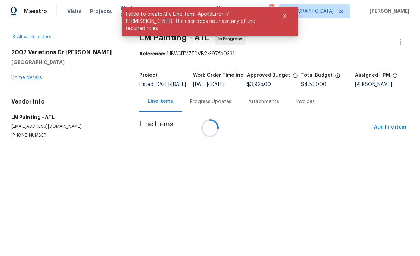
scroll to position [0, 0]
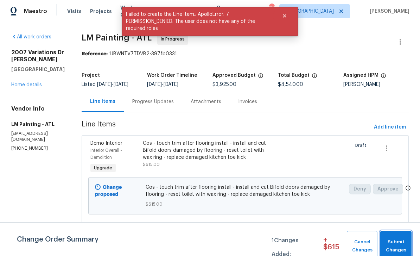
click at [399, 239] on span "Submit Changes" at bounding box center [396, 246] width 24 height 16
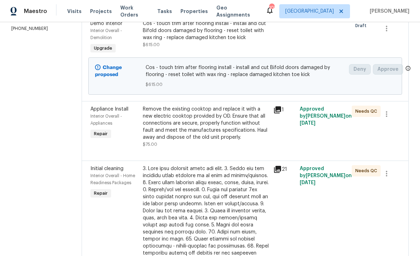
scroll to position [135, 0]
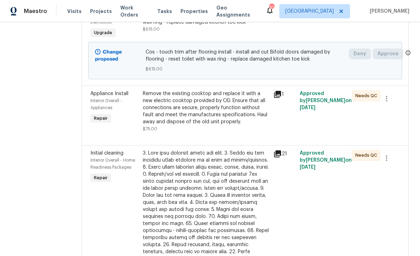
click at [217, 125] on div "Remove the existing cooktop and replace it with a new electric cooktop provided…" at bounding box center [206, 107] width 127 height 35
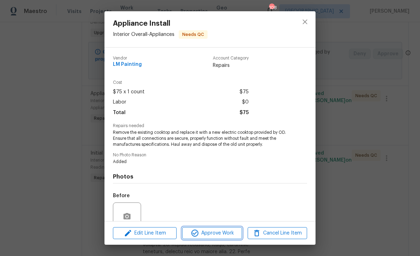
click at [229, 234] on span "Approve Work" at bounding box center [211, 233] width 55 height 9
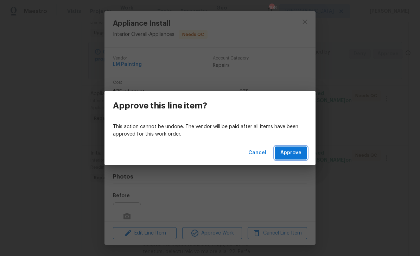
click at [299, 154] on span "Approve" at bounding box center [290, 153] width 21 height 9
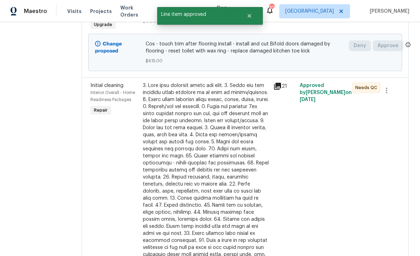
scroll to position [145, 0]
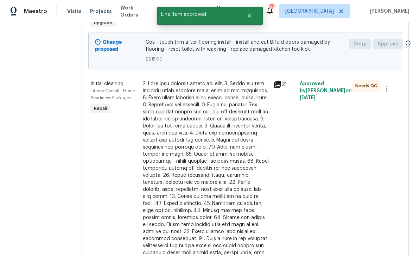
click at [252, 163] on div at bounding box center [206, 175] width 127 height 190
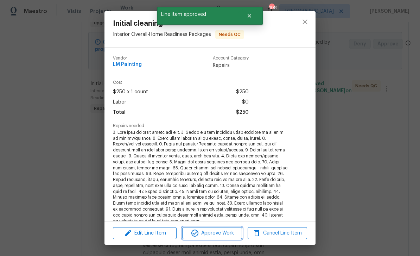
click at [229, 236] on span "Approve Work" at bounding box center [211, 233] width 55 height 9
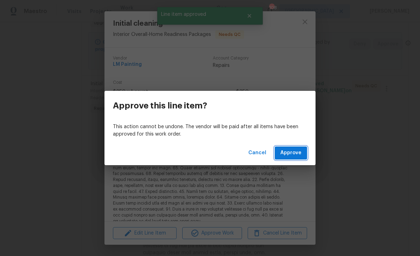
click at [298, 153] on span "Approve" at bounding box center [290, 153] width 21 height 9
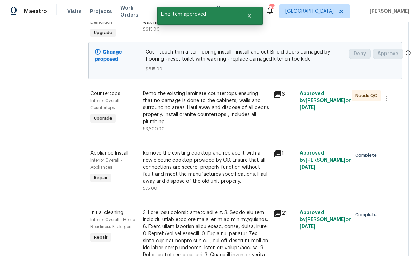
scroll to position [143, 0]
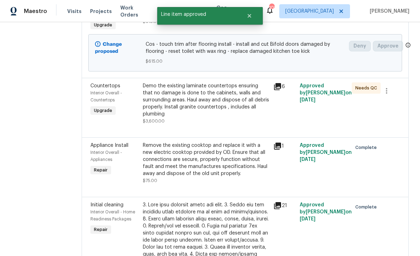
click at [245, 124] on div "Demo the existing laminate countertops ensuring that no damage is done to the c…" at bounding box center [206, 103] width 127 height 42
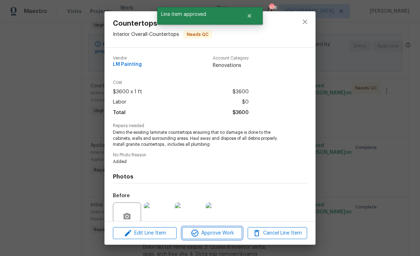
click at [223, 234] on span "Approve Work" at bounding box center [211, 233] width 55 height 9
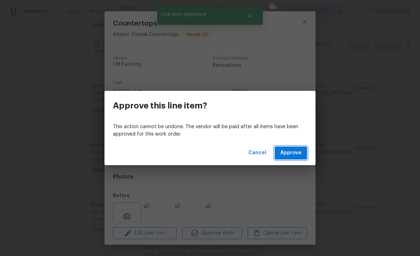
click at [292, 150] on span "Approve" at bounding box center [290, 153] width 21 height 9
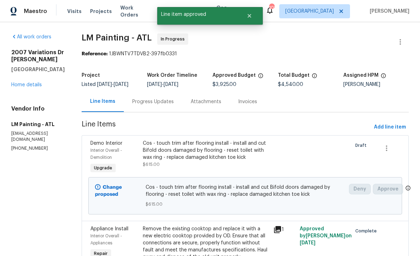
scroll to position [0, 0]
click at [24, 82] on link "Home details" at bounding box center [26, 84] width 31 height 5
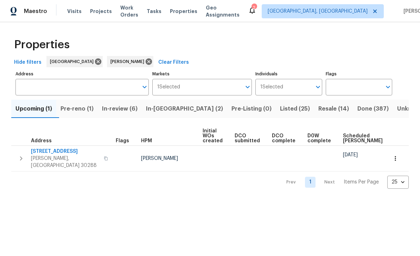
click at [84, 108] on span "Pre-reno (1)" at bounding box center [77, 109] width 33 height 10
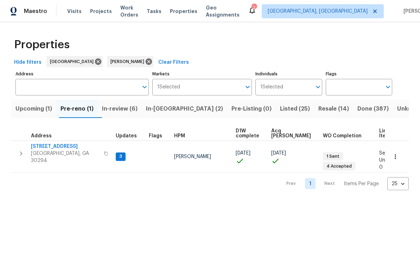
click at [53, 148] on span "[STREET_ADDRESS]" at bounding box center [65, 146] width 69 height 7
click at [318, 110] on span "Resale (14)" at bounding box center [333, 109] width 31 height 10
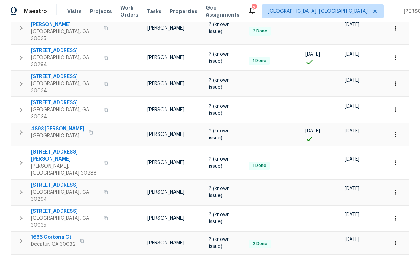
scroll to position [221, 0]
click at [133, 10] on span "Work Orders" at bounding box center [129, 11] width 18 height 14
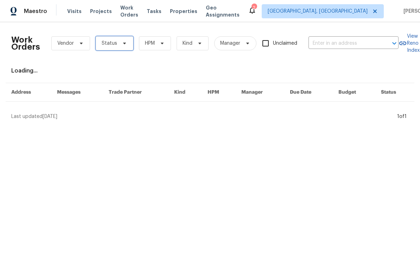
click at [121, 46] on span "Status" at bounding box center [115, 43] width 38 height 14
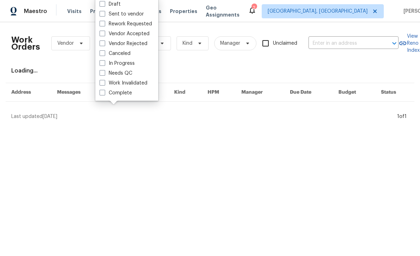
click at [128, 75] on label "Needs QC" at bounding box center [116, 73] width 33 height 7
click at [104, 74] on input "Needs QC" at bounding box center [102, 72] width 5 height 5
checkbox input "true"
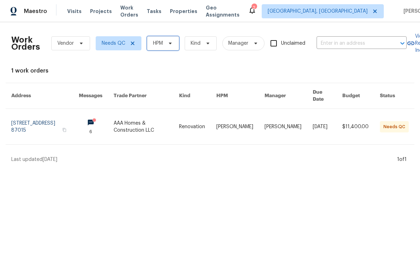
click at [167, 45] on span at bounding box center [169, 43] width 8 height 6
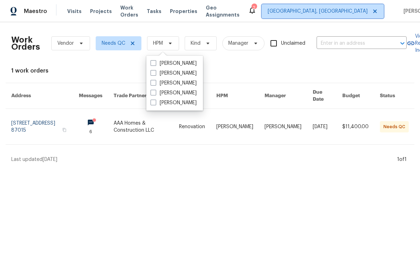
click at [322, 18] on span "[GEOGRAPHIC_DATA], [GEOGRAPHIC_DATA]" at bounding box center [323, 11] width 122 height 14
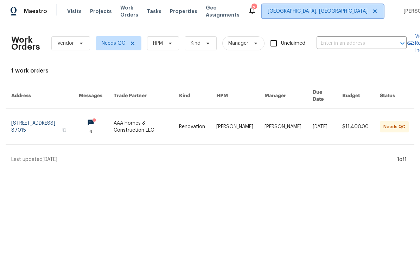
click at [321, 13] on span "[GEOGRAPHIC_DATA], [GEOGRAPHIC_DATA]" at bounding box center [318, 11] width 100 height 7
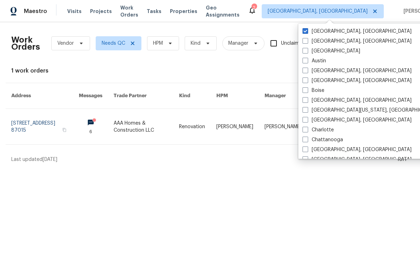
click at [309, 53] on label "Atlanta" at bounding box center [332, 51] width 58 height 7
click at [307, 52] on input "Atlanta" at bounding box center [305, 50] width 5 height 5
checkbox input "true"
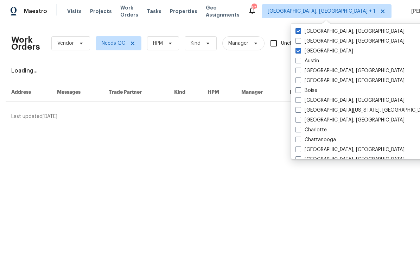
click at [320, 34] on label "[GEOGRAPHIC_DATA], [GEOGRAPHIC_DATA]" at bounding box center [350, 31] width 109 height 7
click at [300, 32] on input "Albuquerque, NM" at bounding box center [298, 30] width 5 height 5
checkbox input "false"
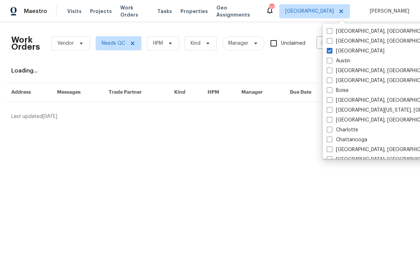
click at [252, 66] on div "Work Orders Vendor Needs QC HPM Kind Manager Unclaimed ​ View Reno Index Loadin…" at bounding box center [210, 74] width 398 height 92
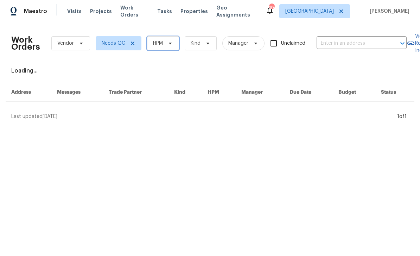
click at [172, 43] on icon at bounding box center [170, 44] width 3 height 2
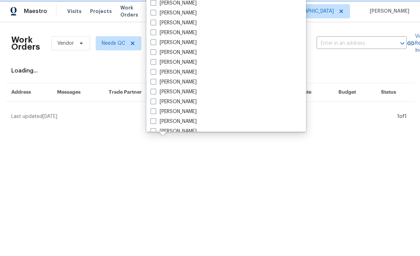
scroll to position [202, 0]
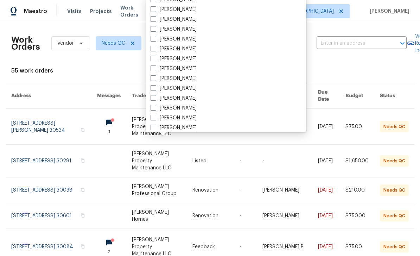
click at [183, 128] on label "[PERSON_NAME]" at bounding box center [174, 127] width 46 height 7
click at [155, 128] on input "[PERSON_NAME]" at bounding box center [153, 126] width 5 height 5
checkbox input "true"
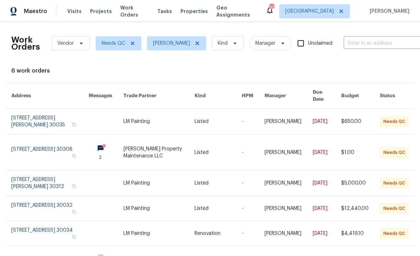
click at [33, 112] on link at bounding box center [49, 121] width 77 height 25
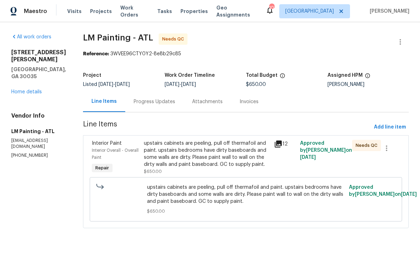
click at [246, 159] on div "upstairs cabinets are peeling, pull off thermafoil and paint. upstairs bedrooms…" at bounding box center [207, 154] width 126 height 28
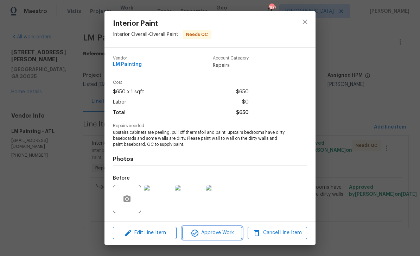
click at [227, 234] on span "Approve Work" at bounding box center [211, 232] width 55 height 9
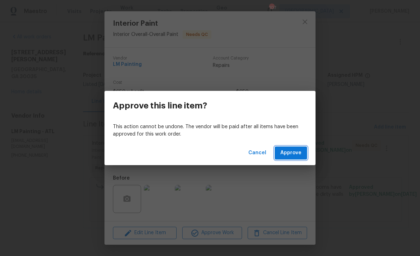
click at [294, 157] on span "Approve" at bounding box center [290, 153] width 21 height 9
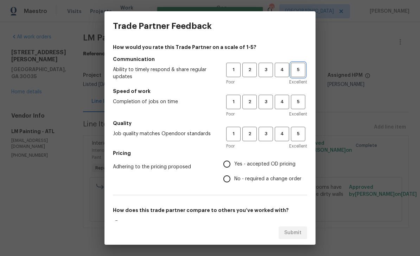
click at [303, 68] on span "5" at bounding box center [298, 70] width 13 height 8
click at [304, 103] on span "5" at bounding box center [298, 102] width 13 height 8
click at [233, 166] on input "Yes - accepted OD pricing" at bounding box center [227, 164] width 15 height 15
radio input "true"
click at [301, 134] on span "5" at bounding box center [298, 134] width 13 height 8
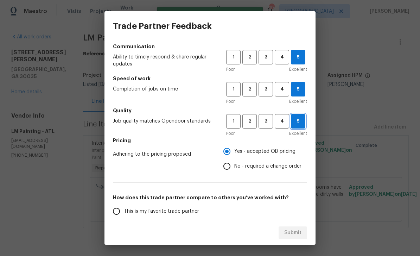
scroll to position [13, 0]
click at [114, 215] on input "This is my favorite trade partner" at bounding box center [116, 210] width 15 height 15
click at [297, 233] on span "Submit" at bounding box center [292, 232] width 17 height 9
radio input "true"
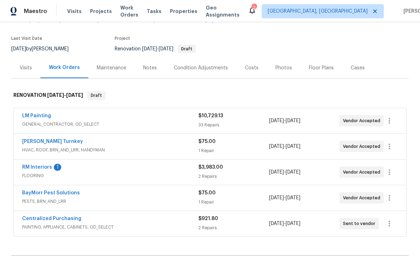
scroll to position [92, 0]
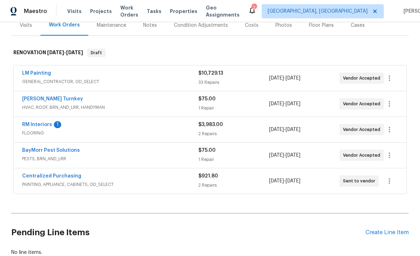
click at [34, 127] on link "RM Interiors" at bounding box center [37, 124] width 30 height 5
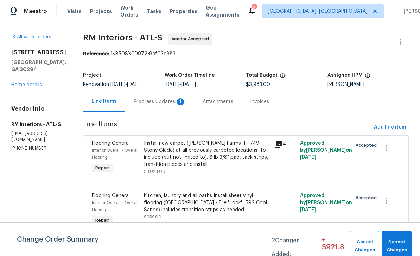
click at [172, 101] on div "Progress Updates 1" at bounding box center [160, 101] width 52 height 7
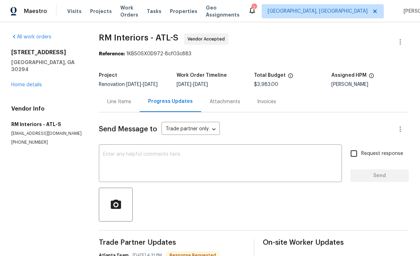
click at [292, 159] on textarea at bounding box center [220, 164] width 235 height 25
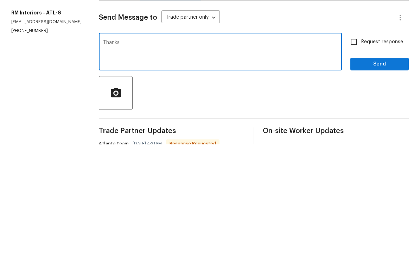
type textarea "Thanks"
click at [356, 146] on input "Request response" at bounding box center [354, 153] width 15 height 15
checkbox input "true"
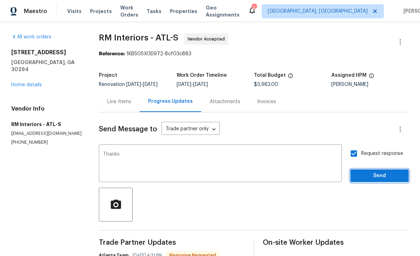
click at [378, 171] on span "Send" at bounding box center [379, 175] width 47 height 9
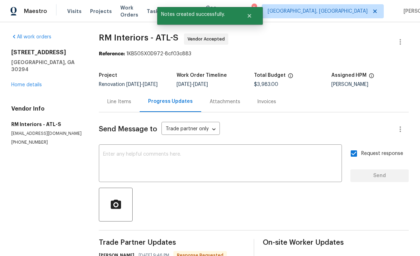
click at [25, 82] on link "Home details" at bounding box center [26, 84] width 31 height 5
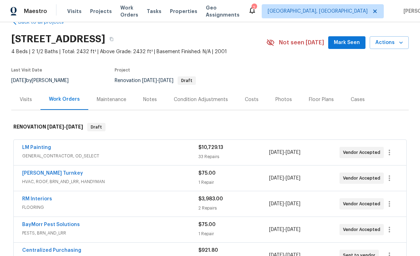
scroll to position [16, 0]
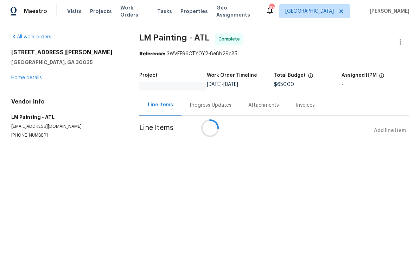
click at [133, 13] on span "Work Orders" at bounding box center [134, 11] width 29 height 14
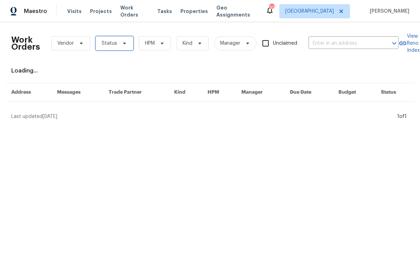
click at [120, 42] on span at bounding box center [124, 43] width 8 height 6
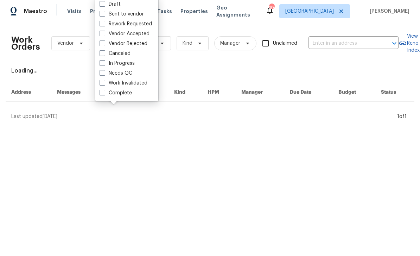
click at [125, 75] on label "Needs QC" at bounding box center [116, 73] width 33 height 7
click at [104, 74] on input "Needs QC" at bounding box center [102, 72] width 5 height 5
checkbox input "true"
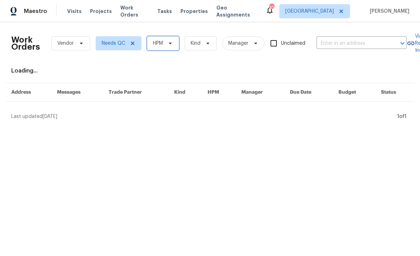
click at [167, 46] on span "HPM" at bounding box center [163, 43] width 32 height 14
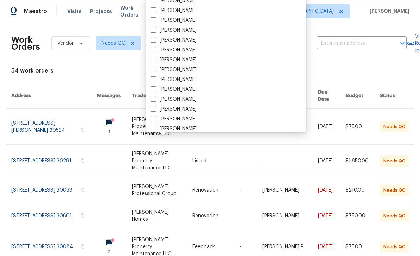
scroll to position [237, 0]
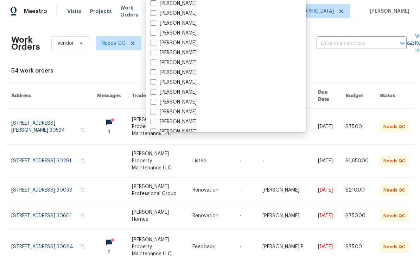
click at [185, 92] on label "[PERSON_NAME]" at bounding box center [174, 92] width 46 height 7
click at [155, 92] on input "[PERSON_NAME]" at bounding box center [153, 91] width 5 height 5
checkbox input "true"
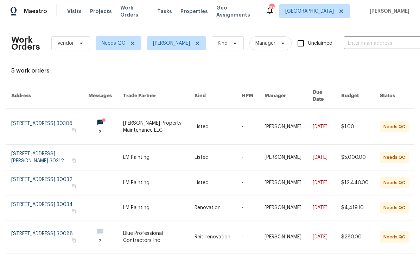
click at [27, 118] on link at bounding box center [49, 127] width 77 height 36
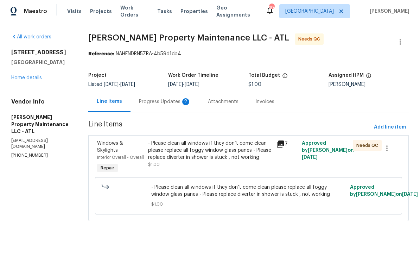
click at [172, 104] on div "Progress Updates 2" at bounding box center [165, 101] width 52 height 7
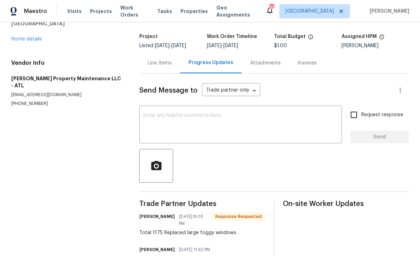
scroll to position [38, 0]
click at [169, 64] on div "Line Items" at bounding box center [160, 63] width 24 height 7
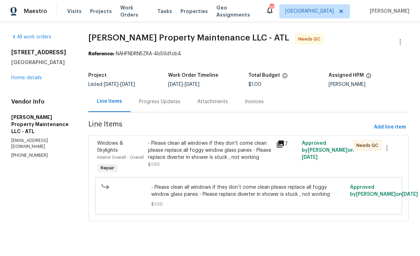
click at [239, 154] on div "- Please clean all windows if they don’t come clean please replace all foggy wi…" at bounding box center [210, 150] width 124 height 21
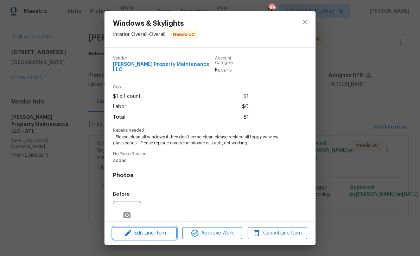
click at [163, 233] on span "Edit Line Item" at bounding box center [144, 233] width 59 height 9
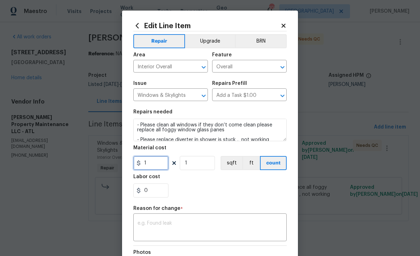
click at [158, 166] on input "1" at bounding box center [150, 163] width 35 height 14
type input "1175"
click at [239, 229] on textarea at bounding box center [210, 228] width 145 height 15
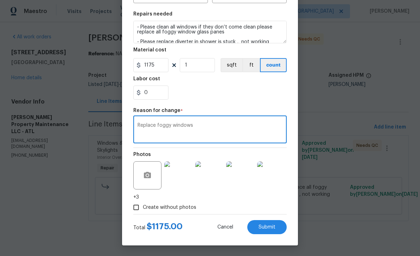
scroll to position [99, 0]
type textarea "Replace foggy windows"
click at [279, 228] on button "Submit" at bounding box center [266, 227] width 39 height 14
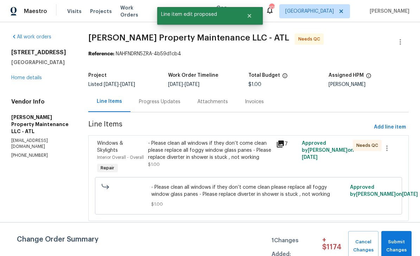
scroll to position [0, 0]
click at [398, 241] on span "Submit Changes" at bounding box center [396, 246] width 23 height 16
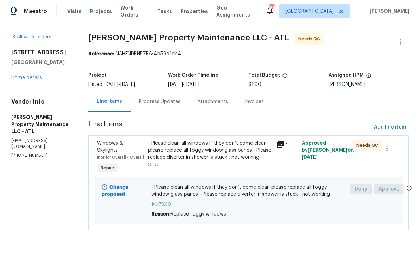
click at [136, 10] on span "Work Orders" at bounding box center [134, 11] width 29 height 14
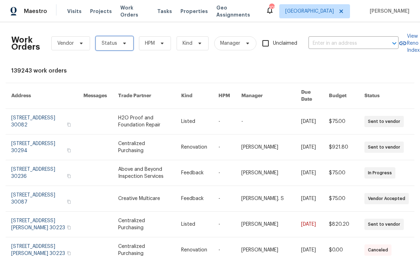
click at [122, 42] on icon at bounding box center [125, 43] width 6 height 6
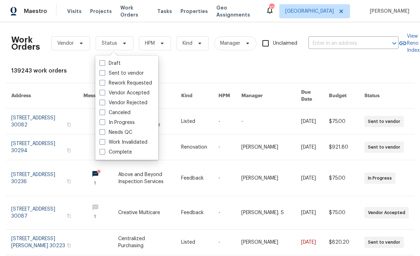
click at [127, 133] on label "Needs QC" at bounding box center [116, 132] width 33 height 7
click at [104, 133] on input "Needs QC" at bounding box center [102, 131] width 5 height 5
checkbox input "true"
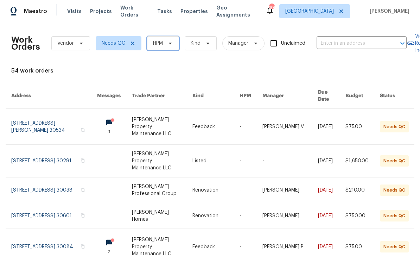
click at [167, 46] on span at bounding box center [169, 43] width 8 height 6
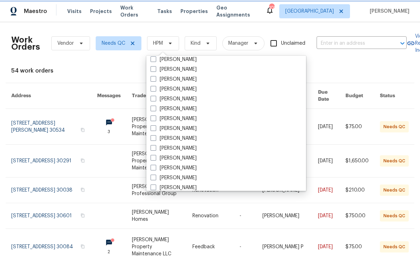
scroll to position [240, 0]
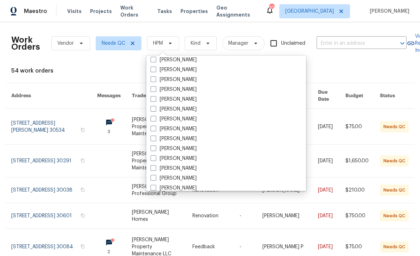
click at [186, 148] on label "[PERSON_NAME]" at bounding box center [174, 148] width 46 height 7
click at [155, 148] on input "[PERSON_NAME]" at bounding box center [153, 147] width 5 height 5
checkbox input "true"
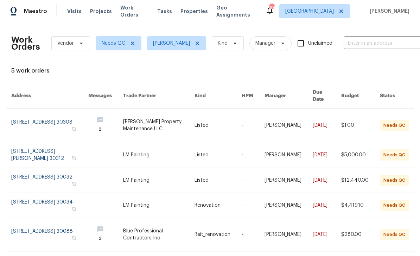
click at [30, 150] on link at bounding box center [49, 154] width 77 height 25
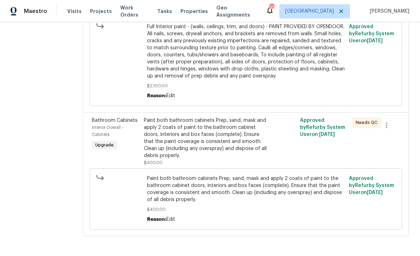
scroll to position [683, 0]
click at [256, 159] on div "Paint both bathroom cabinets Prep, sand, mask and apply 2 coats of paint to the…" at bounding box center [207, 138] width 126 height 42
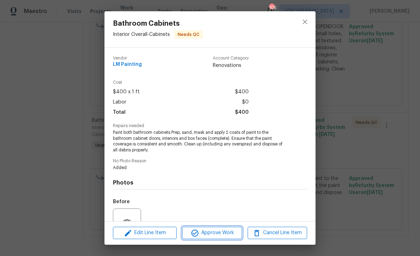
click at [223, 235] on span "Approve Work" at bounding box center [211, 232] width 55 height 9
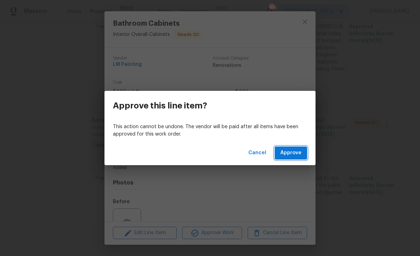
click at [304, 152] on button "Approve" at bounding box center [291, 152] width 32 height 13
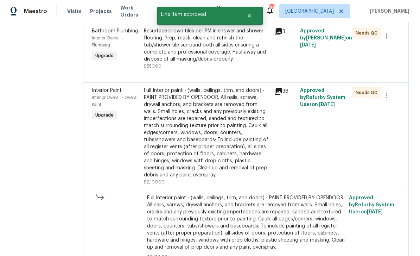
scroll to position [481, 0]
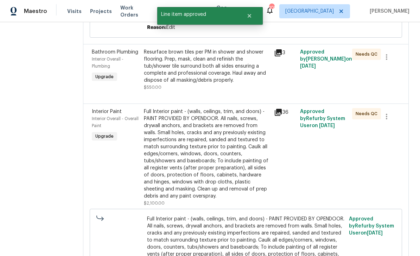
click at [251, 170] on div "Full Interior paint - (walls, ceilings, trim, and doors) - PAINT PROVIDED BY OP…" at bounding box center [207, 154] width 126 height 92
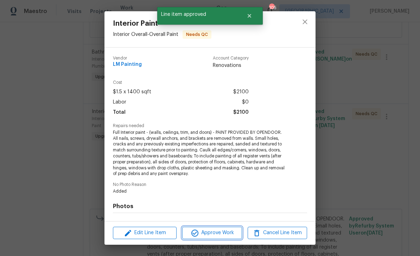
click at [226, 234] on span "Approve Work" at bounding box center [211, 232] width 55 height 9
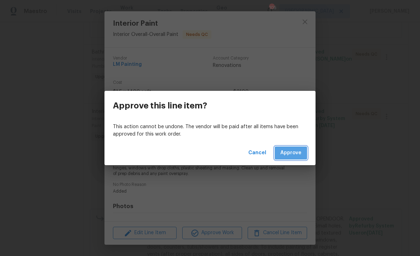
click at [297, 151] on span "Approve" at bounding box center [290, 153] width 21 height 9
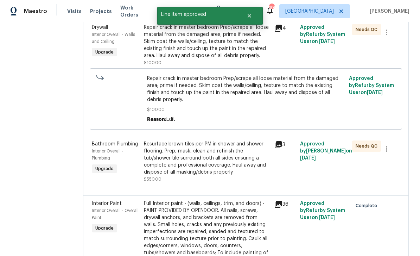
scroll to position [388, 0]
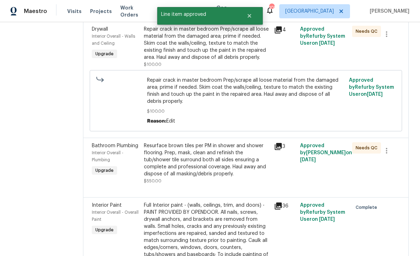
click at [249, 177] on div "Resurface brown tiles per PM in shower and shower flooring. Prep, mask, clean a…" at bounding box center [207, 159] width 126 height 35
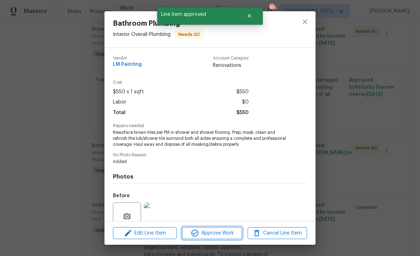
click at [227, 233] on span "Approve Work" at bounding box center [211, 233] width 55 height 9
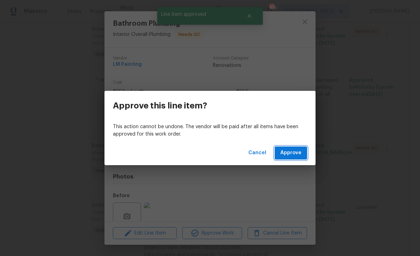
click at [290, 147] on button "Approve" at bounding box center [291, 152] width 32 height 13
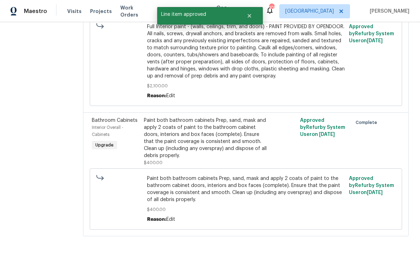
scroll to position [683, 0]
click at [259, 159] on div "Paint both bathroom cabinets Prep, sand, mask and apply 2 coats of paint to the…" at bounding box center [207, 138] width 126 height 42
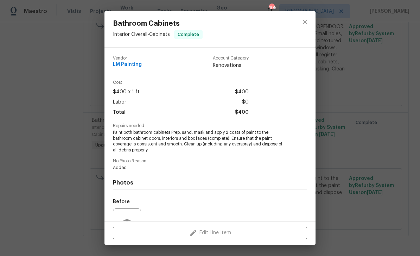
scroll to position [-1, 0]
click at [305, 23] on icon "close" at bounding box center [305, 22] width 8 height 8
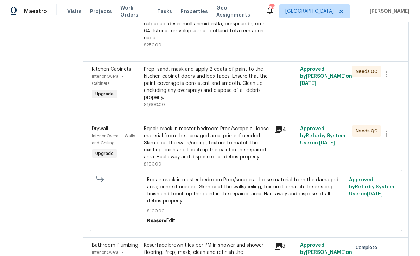
scroll to position [283, 0]
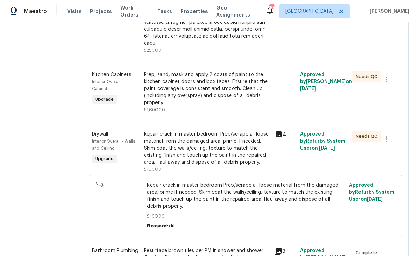
click at [233, 163] on div "Repair crack in master bedroom Prep/scrape all loose material from the damaged …" at bounding box center [207, 148] width 126 height 35
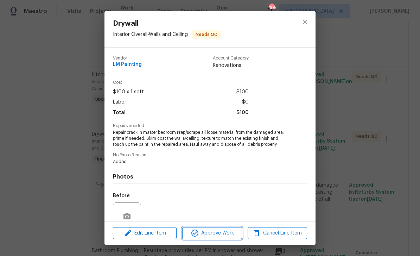
click at [224, 234] on span "Approve Work" at bounding box center [211, 233] width 55 height 9
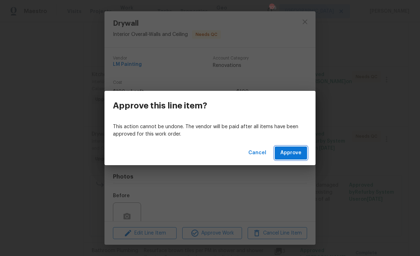
click at [304, 150] on button "Approve" at bounding box center [291, 152] width 32 height 13
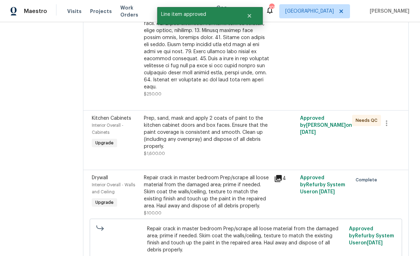
scroll to position [238, 0]
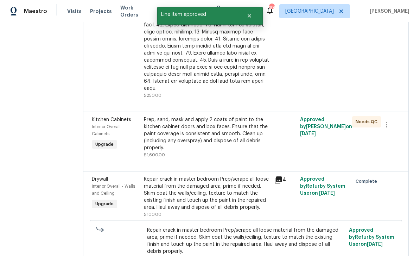
click at [246, 145] on div "Prep, sand, mask and apply 2 coats of paint to the kitchen cabinet doors and bo…" at bounding box center [207, 133] width 126 height 35
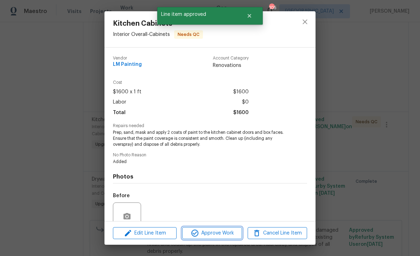
click at [223, 235] on span "Approve Work" at bounding box center [211, 233] width 55 height 9
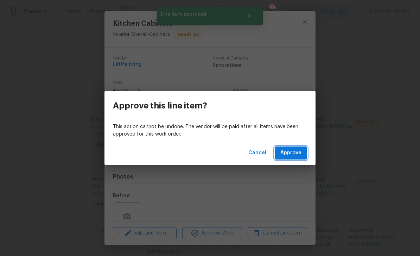
click at [301, 152] on span "Approve" at bounding box center [290, 153] width 21 height 9
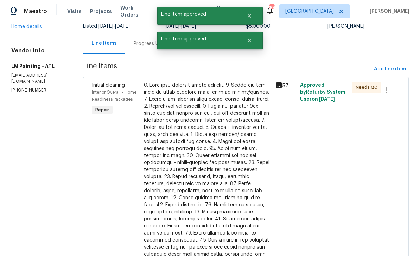
scroll to position [57, 0]
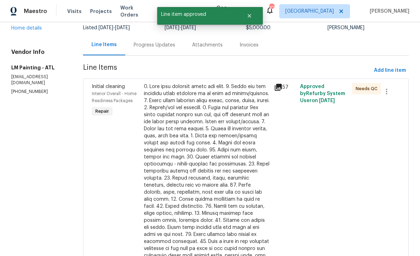
click at [248, 170] on div at bounding box center [207, 178] width 126 height 190
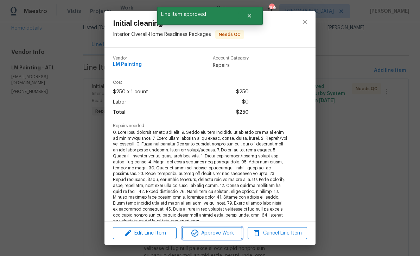
click at [234, 233] on span "Approve Work" at bounding box center [211, 233] width 55 height 9
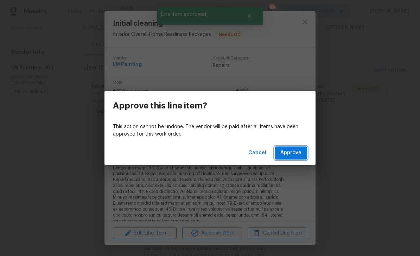
click at [301, 154] on span "Approve" at bounding box center [290, 153] width 21 height 9
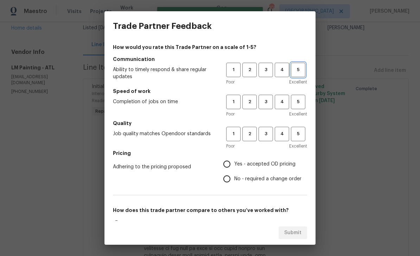
click at [302, 70] on span "5" at bounding box center [298, 70] width 13 height 8
click at [301, 105] on span "5" at bounding box center [298, 102] width 13 height 8
click at [303, 139] on button "5" at bounding box center [298, 134] width 14 height 14
click at [229, 169] on input "Yes - accepted OD pricing" at bounding box center [227, 164] width 15 height 15
radio input "true"
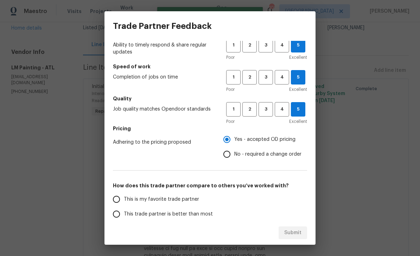
scroll to position [36, 0]
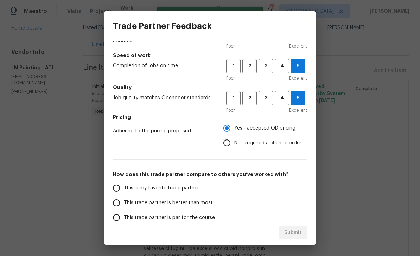
click at [121, 187] on input "This is my favorite trade partner" at bounding box center [116, 188] width 15 height 15
click at [289, 238] on button "Submit" at bounding box center [293, 232] width 29 height 13
radio input "true"
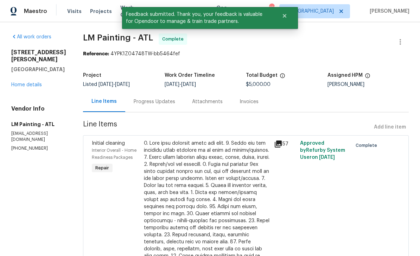
scroll to position [0, 0]
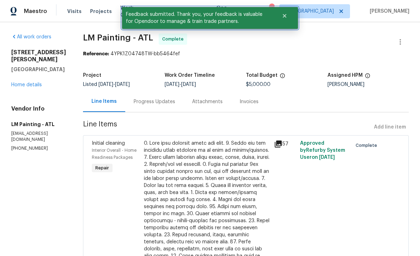
click at [122, 12] on span "Feedback submitted. Thank you, your feedback is valuable for Opendoor to manage…" at bounding box center [197, 18] width 151 height 22
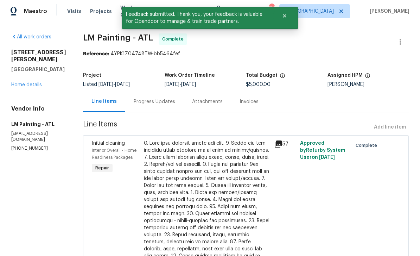
click at [116, 6] on div "Visits Projects Work Orders Tasks Properties Geo Assignments" at bounding box center [166, 11] width 198 height 14
click at [120, 8] on span "Work Orders" at bounding box center [134, 11] width 29 height 14
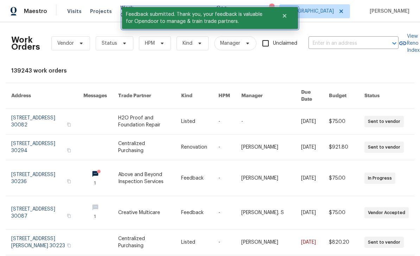
click at [284, 16] on icon "Close" at bounding box center [285, 16] width 4 height 4
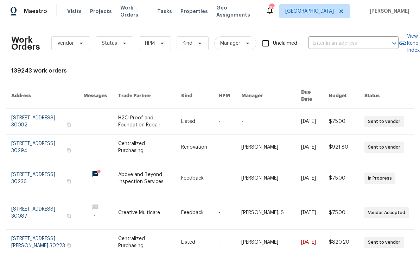
click at [134, 8] on span "Work Orders" at bounding box center [134, 11] width 29 height 14
click at [116, 42] on span "Status" at bounding box center [115, 43] width 38 height 14
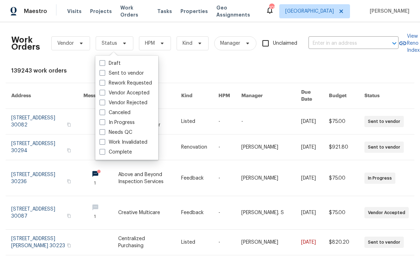
click at [131, 132] on label "Needs QC" at bounding box center [116, 132] width 33 height 7
click at [104, 132] on input "Needs QC" at bounding box center [102, 131] width 5 height 5
checkbox input "true"
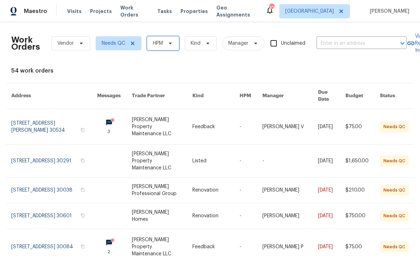
click at [166, 42] on span at bounding box center [169, 43] width 8 height 6
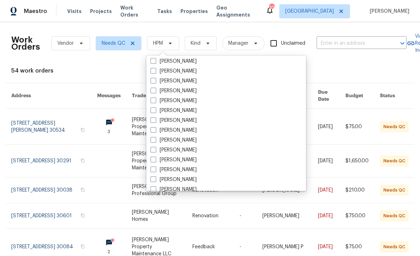
scroll to position [231, 0]
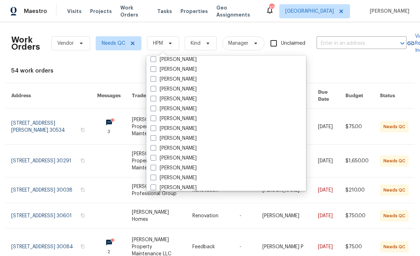
click at [180, 157] on label "[PERSON_NAME]" at bounding box center [174, 157] width 46 height 7
click at [155, 157] on input "[PERSON_NAME]" at bounding box center [153, 156] width 5 height 5
checkbox input "true"
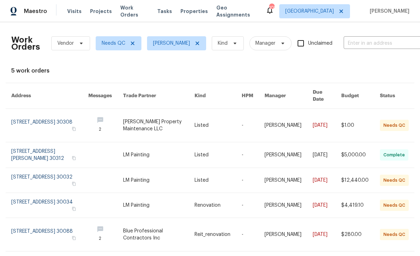
scroll to position [14, 0]
click at [32, 168] on link at bounding box center [49, 180] width 77 height 25
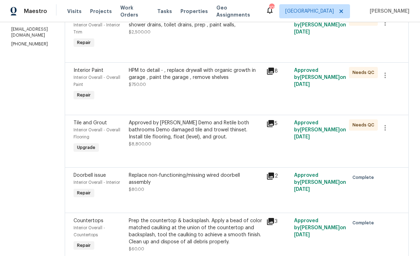
scroll to position [95, 0]
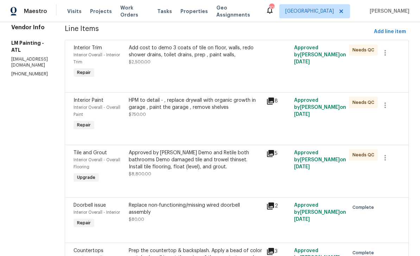
click at [253, 169] on div "Approved by Ashley Demo and Retile both bathrooms Demo damaged tile and trowel …" at bounding box center [196, 159] width 134 height 21
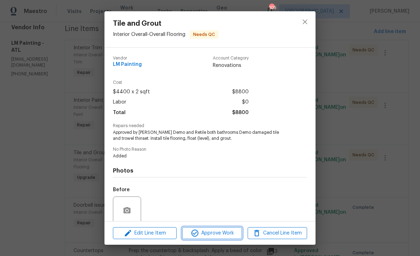
click at [225, 235] on span "Approve Work" at bounding box center [211, 233] width 55 height 9
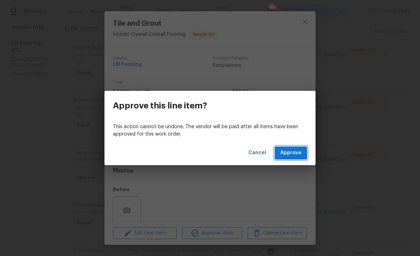
click at [294, 156] on span "Approve" at bounding box center [290, 153] width 21 height 9
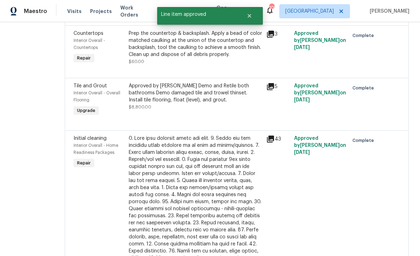
scroll to position [248, 0]
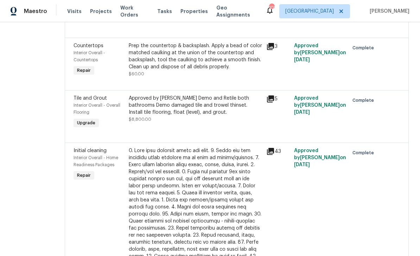
click at [274, 102] on icon at bounding box center [270, 98] width 7 height 7
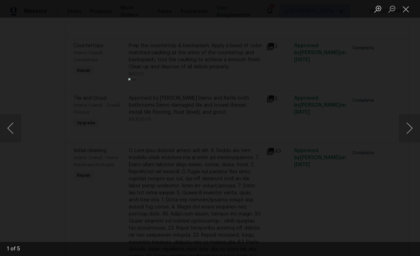
click at [405, 132] on button "Next image" at bounding box center [409, 128] width 21 height 28
click at [407, 131] on button "Next image" at bounding box center [409, 128] width 21 height 28
click at [406, 130] on button "Next image" at bounding box center [409, 128] width 21 height 28
click at [409, 128] on button "Next image" at bounding box center [409, 128] width 21 height 28
click at [408, 129] on button "Next image" at bounding box center [409, 128] width 21 height 28
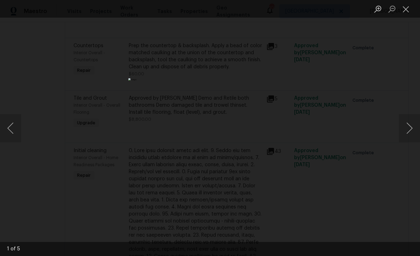
click at [405, 13] on button "Close lightbox" at bounding box center [406, 9] width 14 height 12
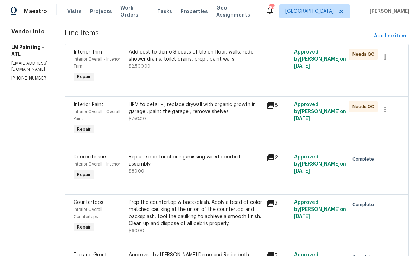
scroll to position [90, 0]
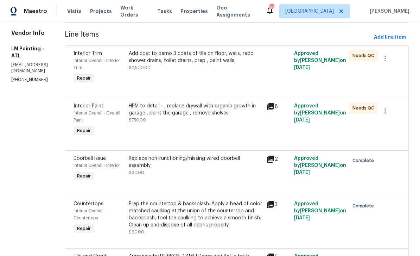
click at [274, 108] on icon at bounding box center [270, 106] width 7 height 7
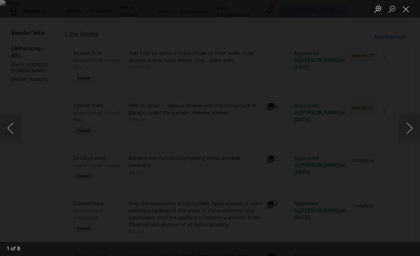
click at [407, 129] on button "Next image" at bounding box center [409, 128] width 21 height 28
click at [411, 129] on button "Next image" at bounding box center [409, 128] width 21 height 28
click at [410, 129] on button "Next image" at bounding box center [409, 128] width 21 height 28
click at [411, 131] on button "Next image" at bounding box center [409, 128] width 21 height 28
click at [411, 130] on button "Next image" at bounding box center [409, 128] width 21 height 28
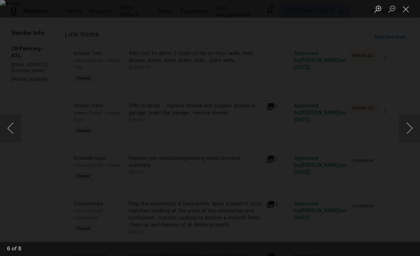
click at [410, 6] on button "Close lightbox" at bounding box center [406, 9] width 14 height 12
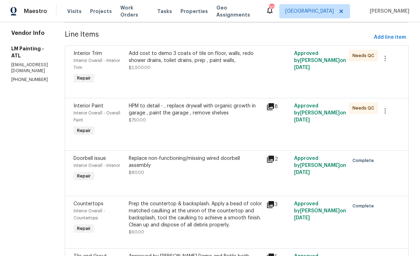
click at [249, 61] on div "Add cost to demo 3 coats of tile on floor, walls, redo shower drains, toilet dr…" at bounding box center [196, 57] width 134 height 14
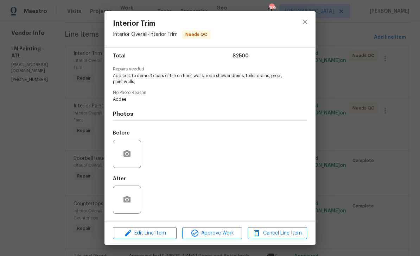
scroll to position [58, 0]
click at [226, 234] on span "Approve Work" at bounding box center [211, 233] width 55 height 9
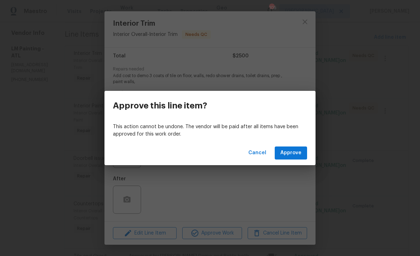
click at [291, 154] on span "Approve" at bounding box center [290, 153] width 21 height 9
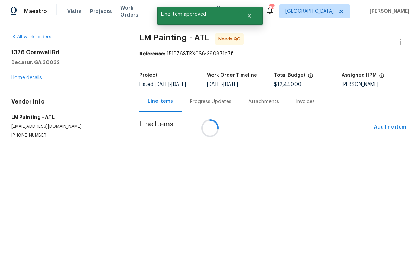
scroll to position [0, 0]
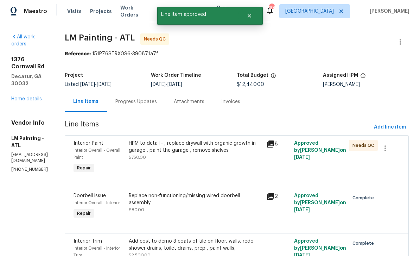
click at [32, 96] on link "Home details" at bounding box center [26, 98] width 31 height 5
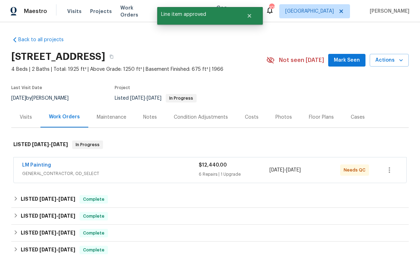
click at [135, 11] on span "Work Orders" at bounding box center [134, 11] width 29 height 14
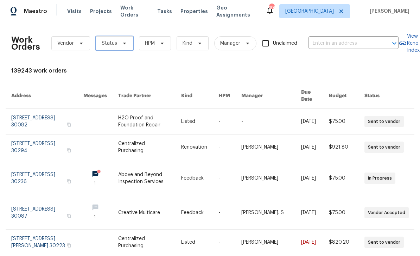
click at [124, 39] on span "Status" at bounding box center [115, 43] width 38 height 14
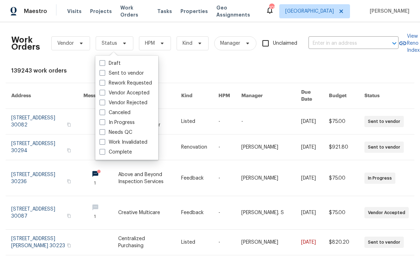
click at [135, 131] on div "Needs QC" at bounding box center [126, 132] width 59 height 10
click at [106, 131] on label "Needs QC" at bounding box center [116, 132] width 33 height 7
click at [104, 131] on input "Needs QC" at bounding box center [102, 131] width 5 height 5
checkbox input "true"
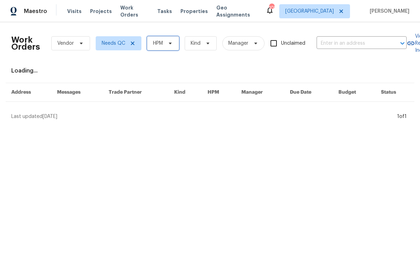
click at [171, 44] on icon at bounding box center [171, 43] width 6 height 6
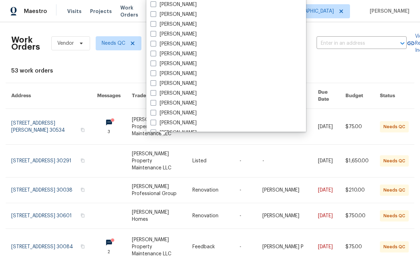
scroll to position [217, 0]
click at [188, 113] on label "[PERSON_NAME]" at bounding box center [174, 112] width 46 height 7
click at [155, 113] on input "[PERSON_NAME]" at bounding box center [153, 111] width 5 height 5
checkbox input "true"
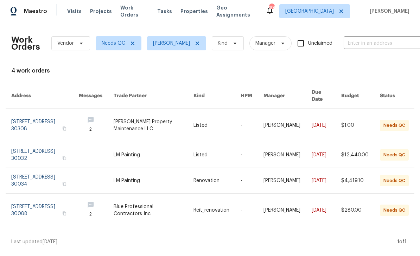
click at [28, 171] on link at bounding box center [45, 180] width 68 height 25
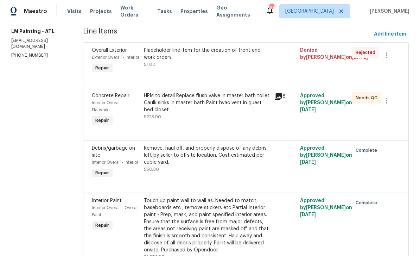
scroll to position [93, 0]
click at [282, 100] on icon at bounding box center [278, 96] width 7 height 7
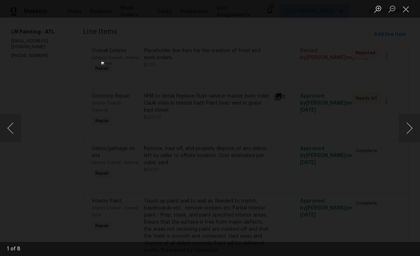
click at [409, 132] on button "Next image" at bounding box center [409, 128] width 21 height 28
click at [409, 133] on button "Next image" at bounding box center [409, 128] width 21 height 28
click at [408, 131] on button "Next image" at bounding box center [409, 128] width 21 height 28
click at [409, 131] on button "Next image" at bounding box center [409, 128] width 21 height 28
click at [20, 127] on button "Previous image" at bounding box center [10, 128] width 21 height 28
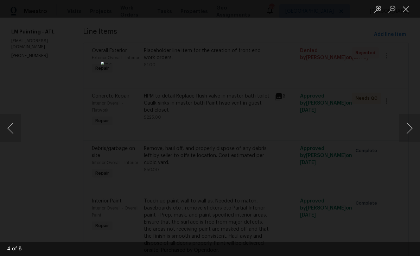
click at [19, 129] on button "Previous image" at bounding box center [10, 128] width 21 height 28
click at [15, 127] on button "Previous image" at bounding box center [10, 128] width 21 height 28
click at [409, 132] on button "Next image" at bounding box center [409, 128] width 21 height 28
click at [409, 133] on button "Next image" at bounding box center [409, 128] width 21 height 28
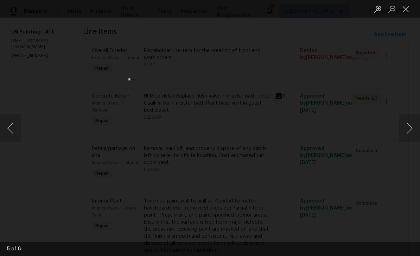
click at [408, 134] on button "Next image" at bounding box center [409, 128] width 21 height 28
click at [408, 135] on button "Next image" at bounding box center [409, 128] width 21 height 28
click at [407, 135] on button "Next image" at bounding box center [409, 128] width 21 height 28
click at [408, 135] on button "Next image" at bounding box center [409, 128] width 21 height 28
click at [408, 136] on button "Next image" at bounding box center [409, 128] width 21 height 28
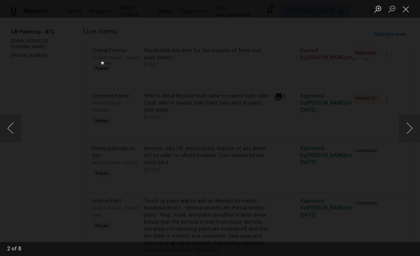
click at [408, 136] on button "Next image" at bounding box center [409, 128] width 21 height 28
click at [408, 8] on button "Close lightbox" at bounding box center [406, 9] width 14 height 12
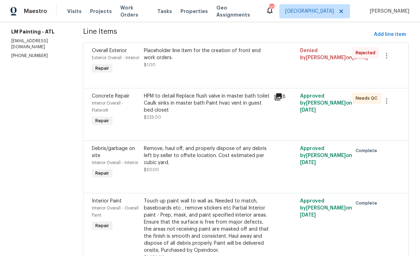
click at [255, 121] on div "HPM to detail Replace flush valve in master bath toilet Caulk sinks in master b…" at bounding box center [207, 107] width 126 height 28
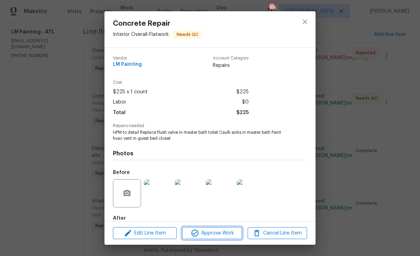
click at [229, 235] on span "Approve Work" at bounding box center [211, 233] width 55 height 9
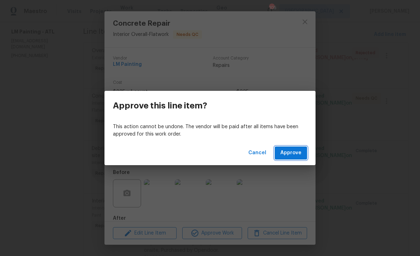
click at [297, 156] on span "Approve" at bounding box center [290, 153] width 21 height 9
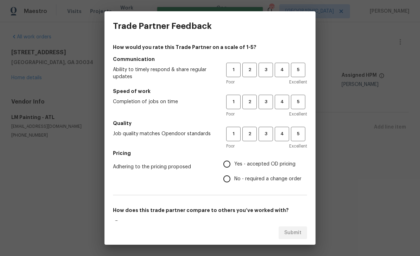
scroll to position [0, 0]
click at [303, 68] on span "5" at bounding box center [298, 70] width 13 height 8
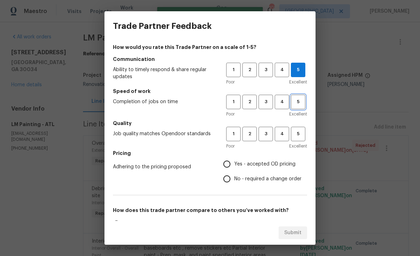
click at [302, 108] on button "5" at bounding box center [298, 102] width 14 height 14
click at [303, 139] on button "5" at bounding box center [298, 134] width 14 height 14
click at [234, 164] on input "Yes - accepted OD pricing" at bounding box center [227, 164] width 15 height 15
radio input "true"
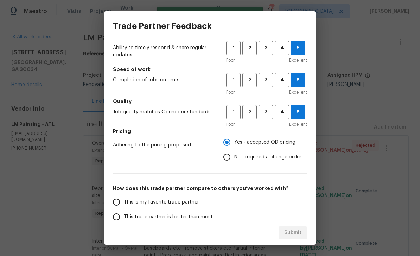
scroll to position [24, 0]
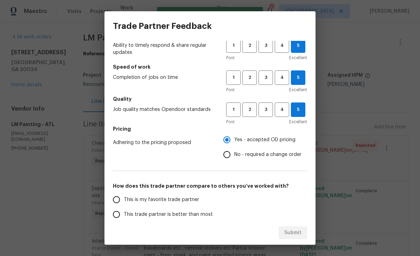
click at [123, 196] on input "This is my favorite trade partner" at bounding box center [116, 199] width 15 height 15
click at [300, 234] on span "Submit" at bounding box center [292, 232] width 17 height 9
radio input "true"
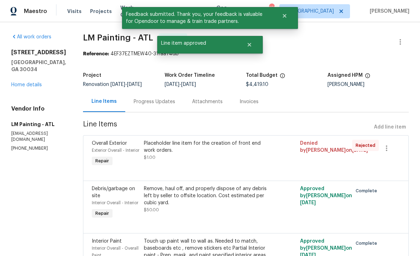
click at [31, 82] on link "Home details" at bounding box center [26, 84] width 31 height 5
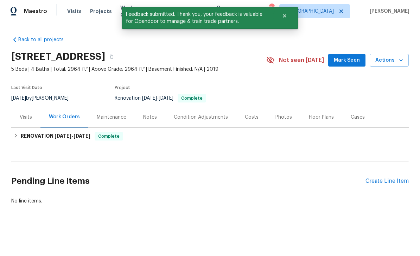
click at [120, 10] on span "Work Orders" at bounding box center [134, 11] width 29 height 14
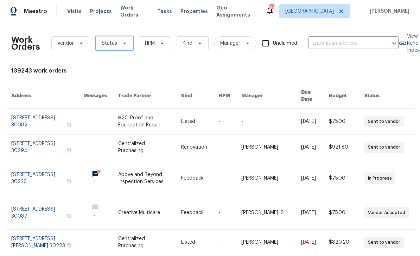
click at [120, 47] on span "Status" at bounding box center [115, 43] width 38 height 14
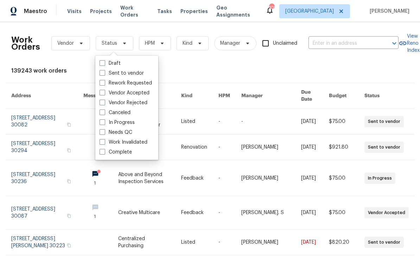
click at [132, 130] on label "Needs QC" at bounding box center [116, 132] width 33 height 7
click at [104, 130] on input "Needs QC" at bounding box center [102, 131] width 5 height 5
checkbox input "true"
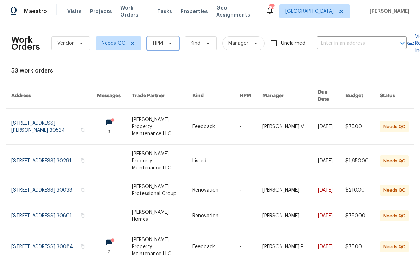
click at [170, 43] on icon at bounding box center [170, 44] width 3 height 2
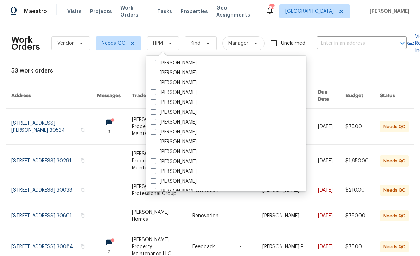
scroll to position [235, 0]
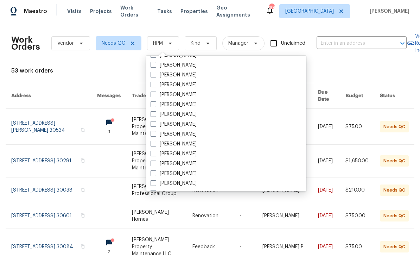
click at [185, 156] on label "[PERSON_NAME]" at bounding box center [174, 153] width 46 height 7
click at [155, 155] on input "[PERSON_NAME]" at bounding box center [153, 152] width 5 height 5
checkbox input "true"
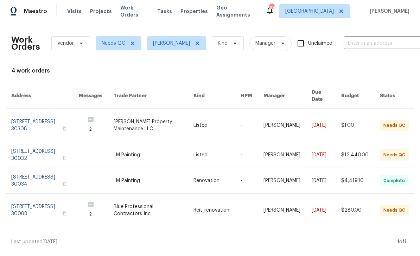
click at [38, 202] on link at bounding box center [45, 210] width 68 height 33
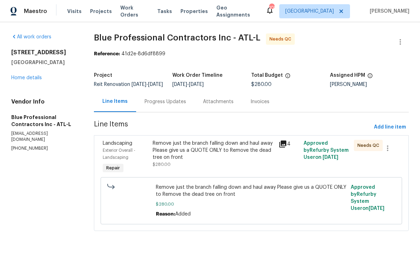
click at [177, 105] on div "Progress Updates" at bounding box center [166, 101] width 42 height 7
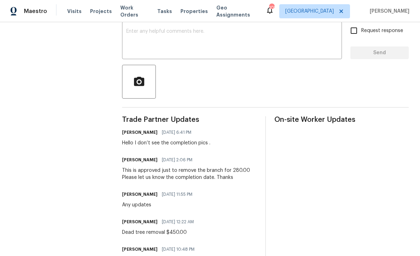
scroll to position [126, 0]
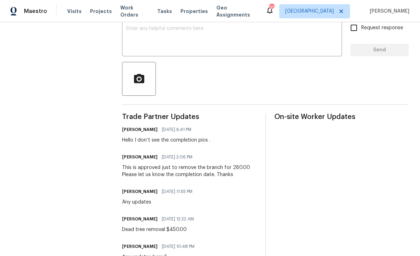
click at [322, 44] on textarea at bounding box center [232, 38] width 212 height 25
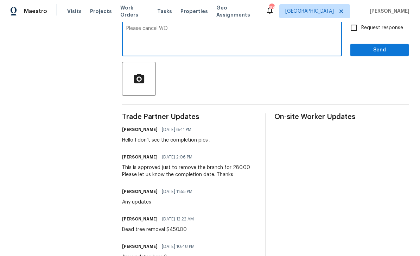
type textarea "Please cancel WO"
click at [354, 31] on input "Request response" at bounding box center [354, 27] width 15 height 15
checkbox input "true"
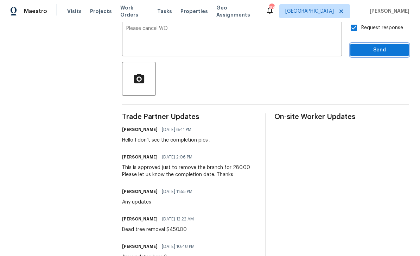
click at [383, 55] on span "Send" at bounding box center [379, 50] width 47 height 9
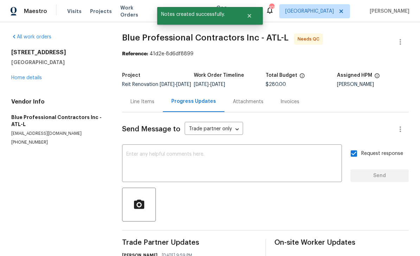
scroll to position [0, 0]
click at [29, 80] on link "Home details" at bounding box center [26, 77] width 31 height 5
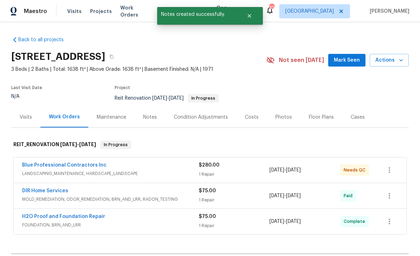
click at [40, 164] on link "Blue Professional Contractors Inc" at bounding box center [64, 165] width 84 height 5
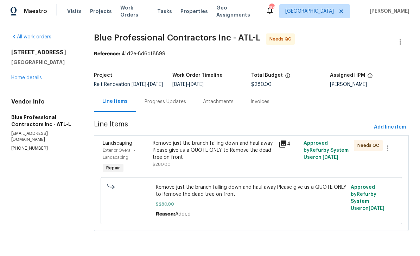
click at [285, 148] on icon at bounding box center [283, 144] width 8 height 8
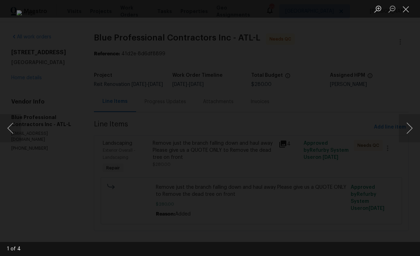
click at [410, 130] on button "Next image" at bounding box center [409, 128] width 21 height 28
click at [410, 131] on button "Next image" at bounding box center [409, 128] width 21 height 28
click at [410, 129] on button "Next image" at bounding box center [409, 128] width 21 height 28
click at [411, 128] on button "Next image" at bounding box center [409, 128] width 21 height 28
click at [407, 10] on button "Close lightbox" at bounding box center [406, 9] width 14 height 12
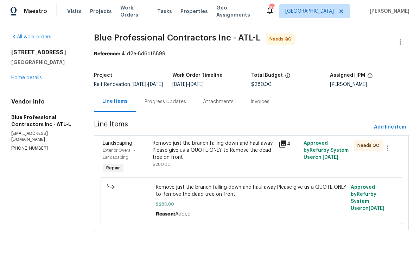
click at [24, 80] on link "Home details" at bounding box center [26, 77] width 31 height 5
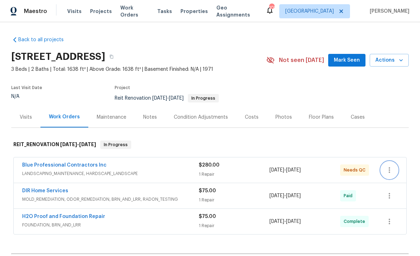
click at [389, 171] on icon "button" at bounding box center [389, 170] width 8 height 8
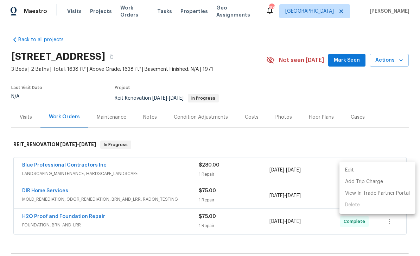
click at [376, 124] on div at bounding box center [210, 128] width 420 height 256
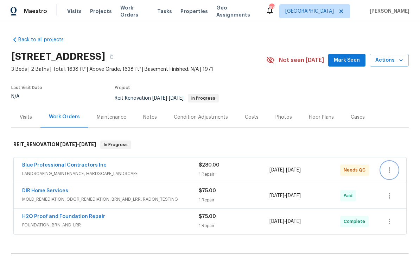
click at [392, 171] on icon "button" at bounding box center [389, 170] width 8 height 8
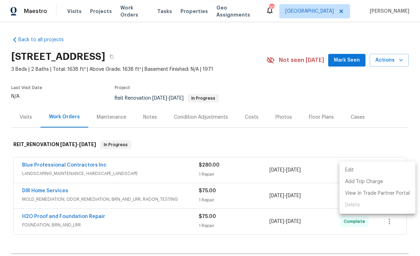
click at [37, 165] on div at bounding box center [210, 128] width 420 height 256
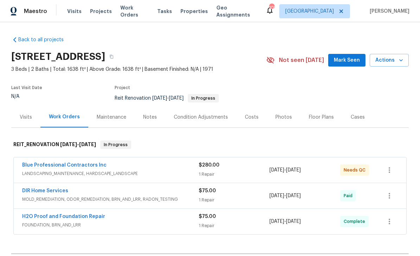
click at [37, 165] on div "Edit Add Trip Charge View In Trade Partner Portal Delete" at bounding box center [210, 128] width 420 height 256
click at [40, 165] on link "Blue Professional Contractors Inc" at bounding box center [64, 165] width 84 height 5
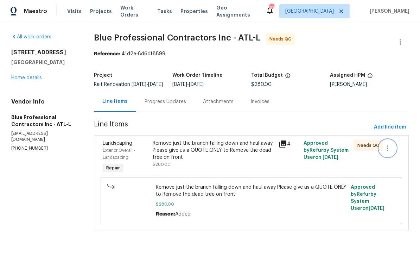
click at [389, 152] on icon "button" at bounding box center [388, 148] width 8 height 8
click at [397, 155] on li "Cancel" at bounding box center [392, 153] width 27 height 12
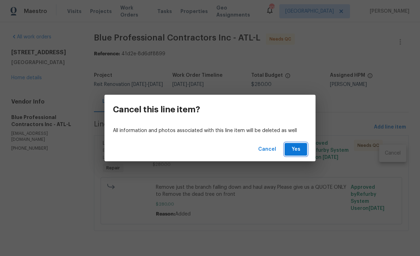
click at [298, 145] on button "Yes" at bounding box center [296, 149] width 23 height 13
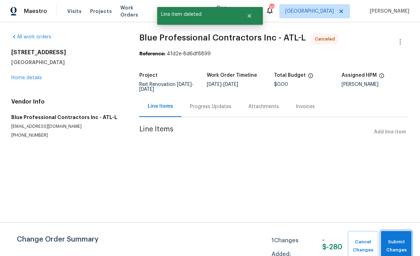
click at [400, 240] on span "Submit Changes" at bounding box center [397, 246] width 24 height 16
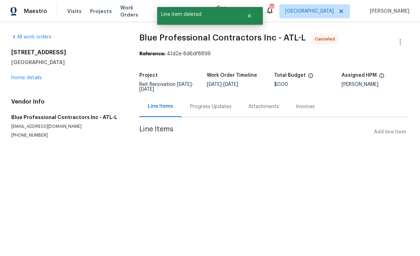
click at [24, 80] on link "Home details" at bounding box center [26, 77] width 31 height 5
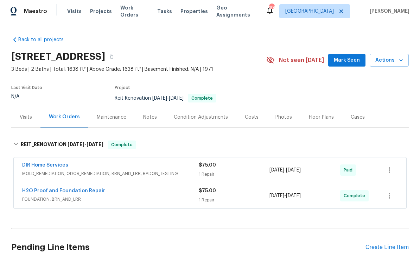
scroll to position [0, 0]
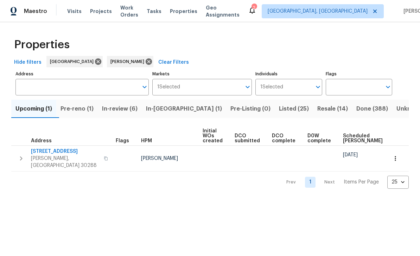
click at [317, 112] on span "Resale (14)" at bounding box center [332, 109] width 31 height 10
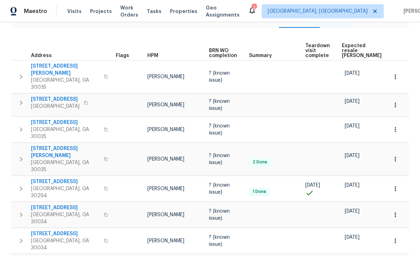
scroll to position [90, 0]
click at [43, 178] on span "[STREET_ADDRESS]" at bounding box center [65, 181] width 69 height 7
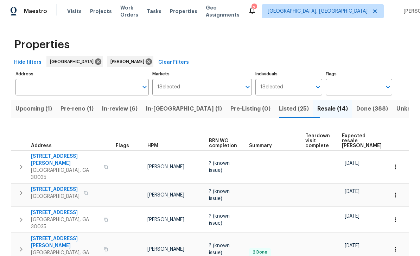
scroll to position [0, 0]
click at [179, 106] on span "In-[GEOGRAPHIC_DATA] (1)" at bounding box center [184, 109] width 76 height 10
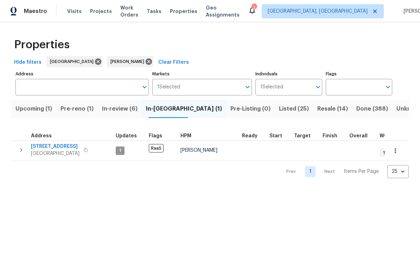
click at [47, 147] on span "[STREET_ADDRESS]" at bounding box center [55, 146] width 49 height 7
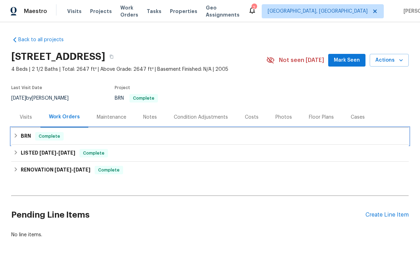
click at [26, 136] on h6 "BRN" at bounding box center [26, 136] width 10 height 8
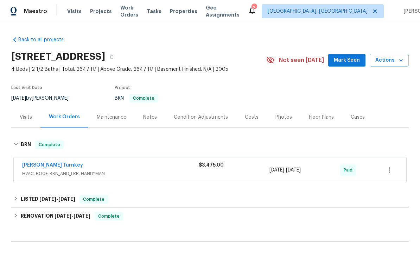
click at [33, 166] on link "[PERSON_NAME] Turnkey" at bounding box center [52, 165] width 61 height 5
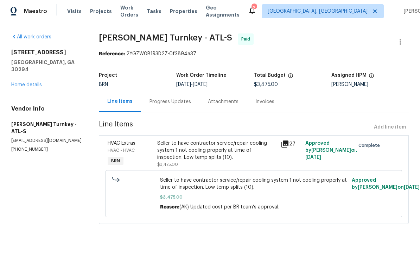
click at [181, 106] on div "Progress Updates" at bounding box center [170, 101] width 58 height 21
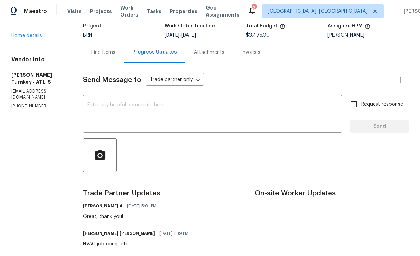
scroll to position [48, 0]
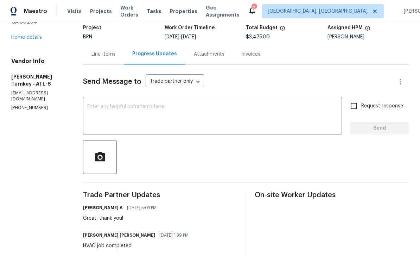
click at [94, 52] on div "Line Items" at bounding box center [104, 54] width 24 height 7
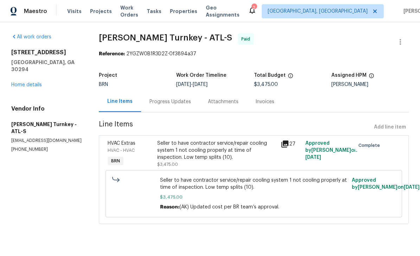
click at [288, 144] on icon at bounding box center [285, 143] width 7 height 7
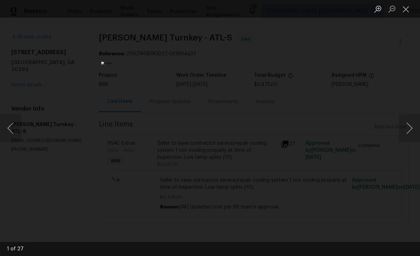
click at [406, 131] on button "Next image" at bounding box center [409, 128] width 21 height 28
click at [409, 130] on button "Next image" at bounding box center [409, 128] width 21 height 28
click at [411, 130] on button "Next image" at bounding box center [409, 128] width 21 height 28
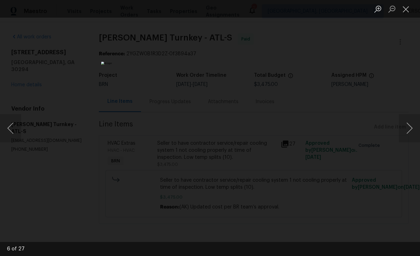
click at [410, 128] on button "Next image" at bounding box center [409, 128] width 21 height 28
click at [410, 130] on button "Next image" at bounding box center [409, 128] width 21 height 28
click at [19, 141] on button "Previous image" at bounding box center [10, 128] width 21 height 28
click at [411, 131] on button "Next image" at bounding box center [409, 128] width 21 height 28
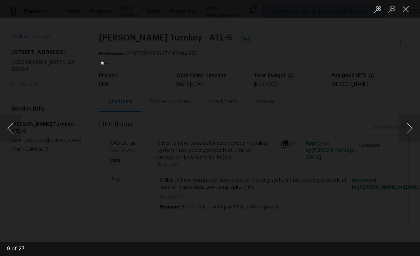
click at [411, 132] on button "Next image" at bounding box center [409, 128] width 21 height 28
click at [410, 132] on button "Next image" at bounding box center [409, 128] width 21 height 28
click at [409, 8] on button "Close lightbox" at bounding box center [406, 9] width 14 height 12
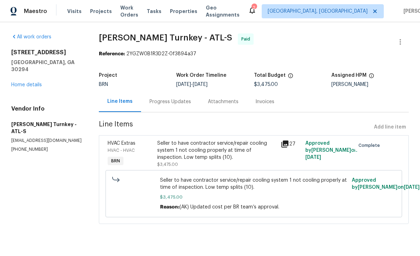
click at [158, 108] on div "Progress Updates" at bounding box center [170, 101] width 58 height 21
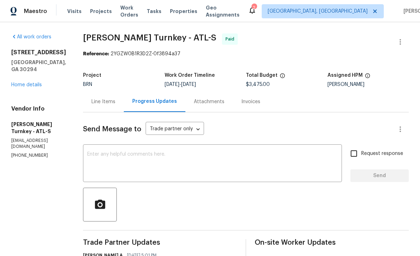
click at [23, 87] on link "Home details" at bounding box center [26, 84] width 31 height 5
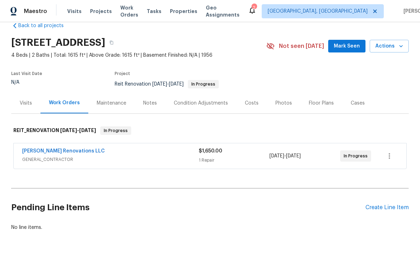
scroll to position [14, 0]
click at [33, 150] on link "[PERSON_NAME] Renovations LLC" at bounding box center [63, 151] width 83 height 5
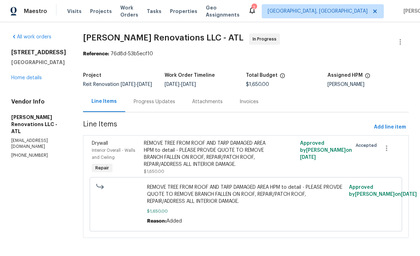
click at [26, 80] on link "Home details" at bounding box center [26, 77] width 31 height 5
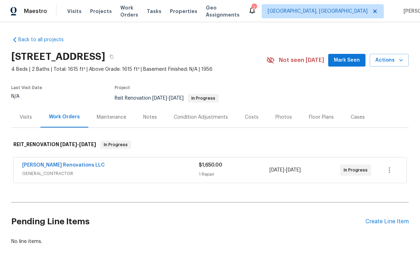
click at [140, 119] on div "Notes" at bounding box center [150, 117] width 31 height 21
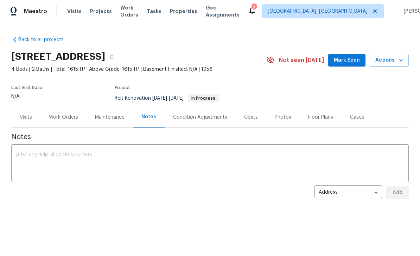
click at [132, 14] on span "Work Orders" at bounding box center [129, 11] width 18 height 14
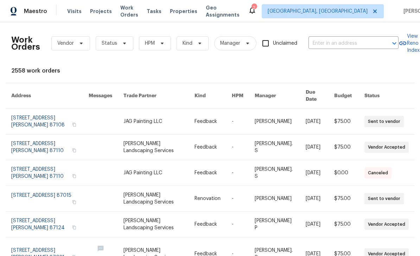
click at [324, 48] on input "text" at bounding box center [344, 43] width 70 height 11
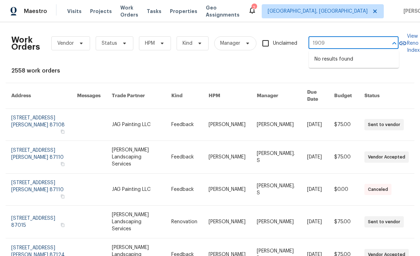
type input "1909"
click at [315, 14] on span "[GEOGRAPHIC_DATA], [GEOGRAPHIC_DATA]" at bounding box center [318, 11] width 100 height 7
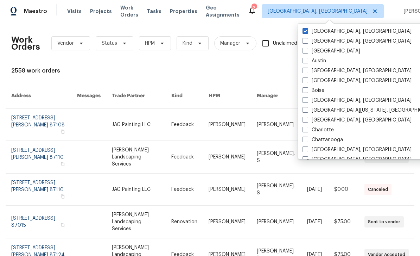
click at [308, 52] on span at bounding box center [306, 51] width 6 height 6
click at [307, 52] on input "[GEOGRAPHIC_DATA]" at bounding box center [305, 50] width 5 height 5
checkbox input "true"
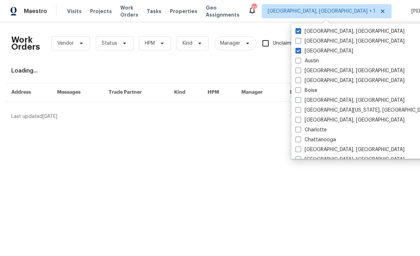
click at [319, 31] on label "[GEOGRAPHIC_DATA], [GEOGRAPHIC_DATA]" at bounding box center [350, 31] width 109 height 7
click at [300, 31] on input "[GEOGRAPHIC_DATA], [GEOGRAPHIC_DATA]" at bounding box center [298, 30] width 5 height 5
checkbox input "false"
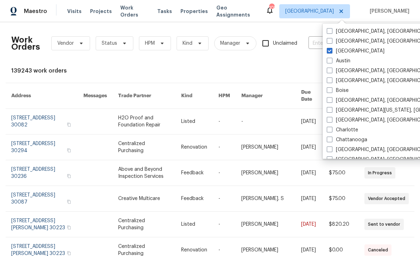
click at [316, 62] on div "Work Orders Vendor Status HPM Kind Manager Unclaimed ​ View Reno Index 139243 w…" at bounding box center [210, 206] width 398 height 356
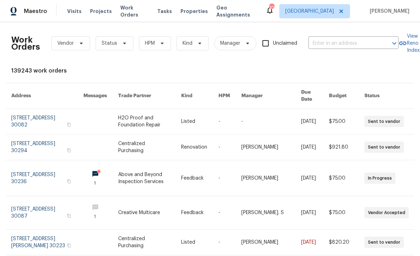
click at [336, 40] on input "text" at bounding box center [344, 43] width 70 height 11
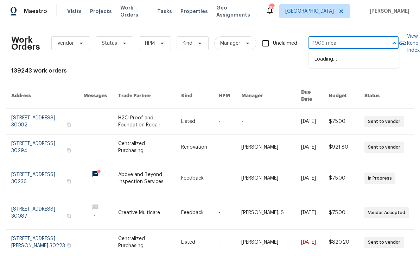
type input "1909 [PERSON_NAME]"
click at [368, 62] on li "[STREET_ADDRESS]" at bounding box center [354, 59] width 90 height 12
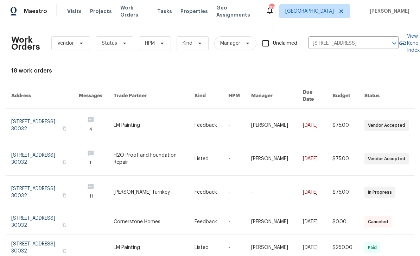
click at [30, 118] on link at bounding box center [45, 125] width 68 height 33
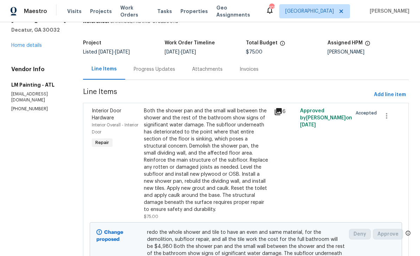
scroll to position [56, 0]
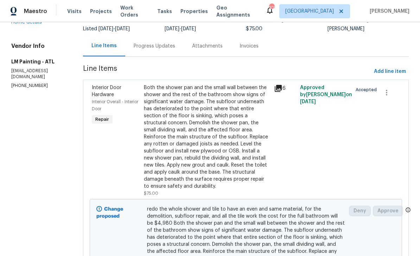
click at [175, 44] on div "Progress Updates" at bounding box center [155, 46] width 42 height 7
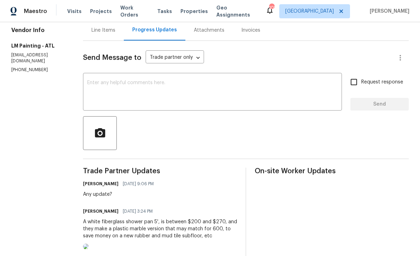
scroll to position [65, 0]
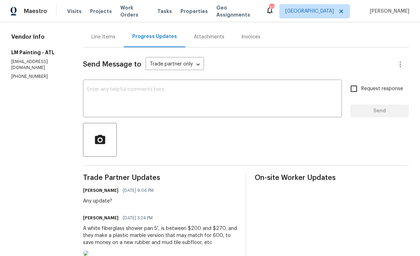
click at [115, 39] on div "Line Items" at bounding box center [104, 36] width 24 height 7
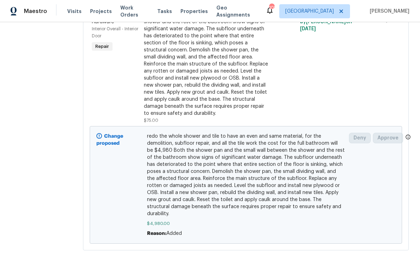
scroll to position [128, 0]
